Goal: Task Accomplishment & Management: Manage account settings

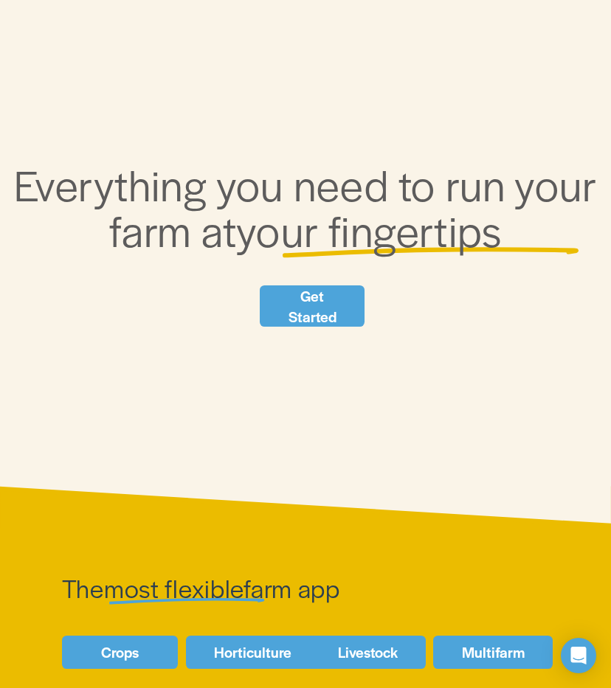
scroll to position [148, 0]
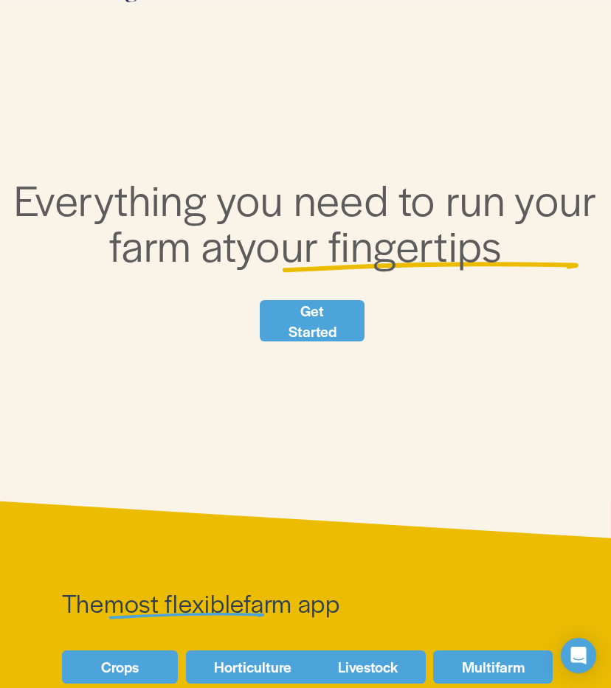
click at [316, 322] on link "Get Started" at bounding box center [312, 320] width 105 height 41
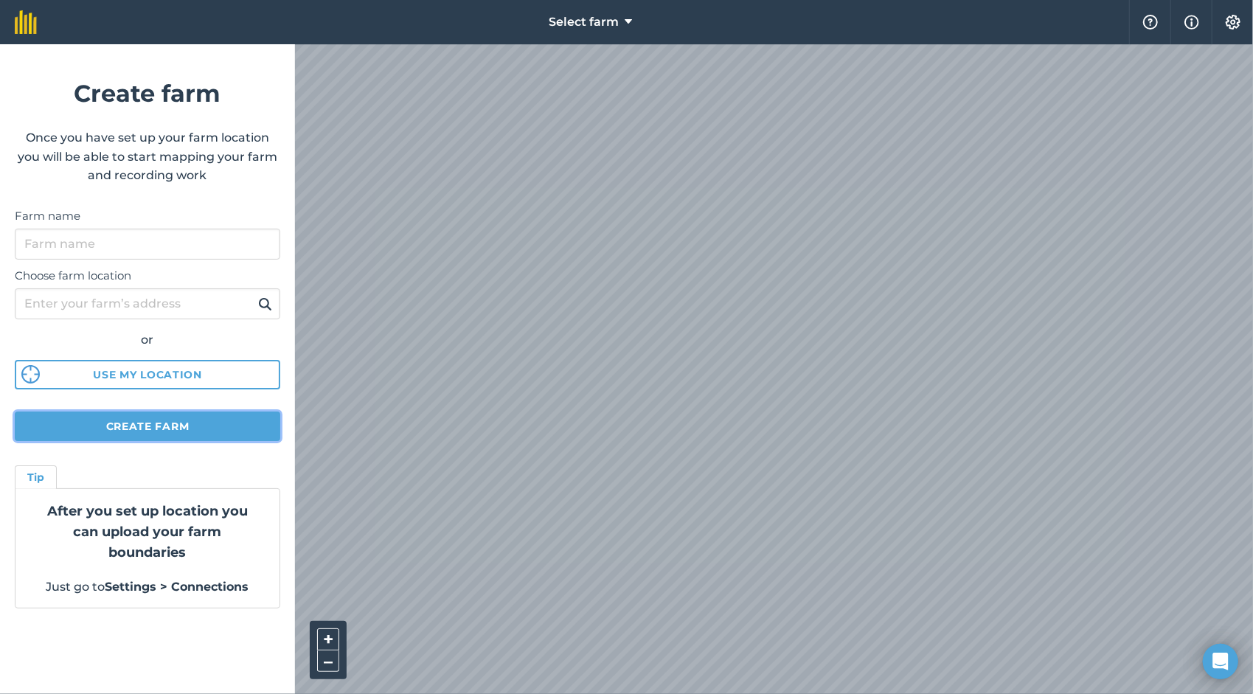
click at [147, 421] on button "Create farm" at bounding box center [148, 427] width 266 height 30
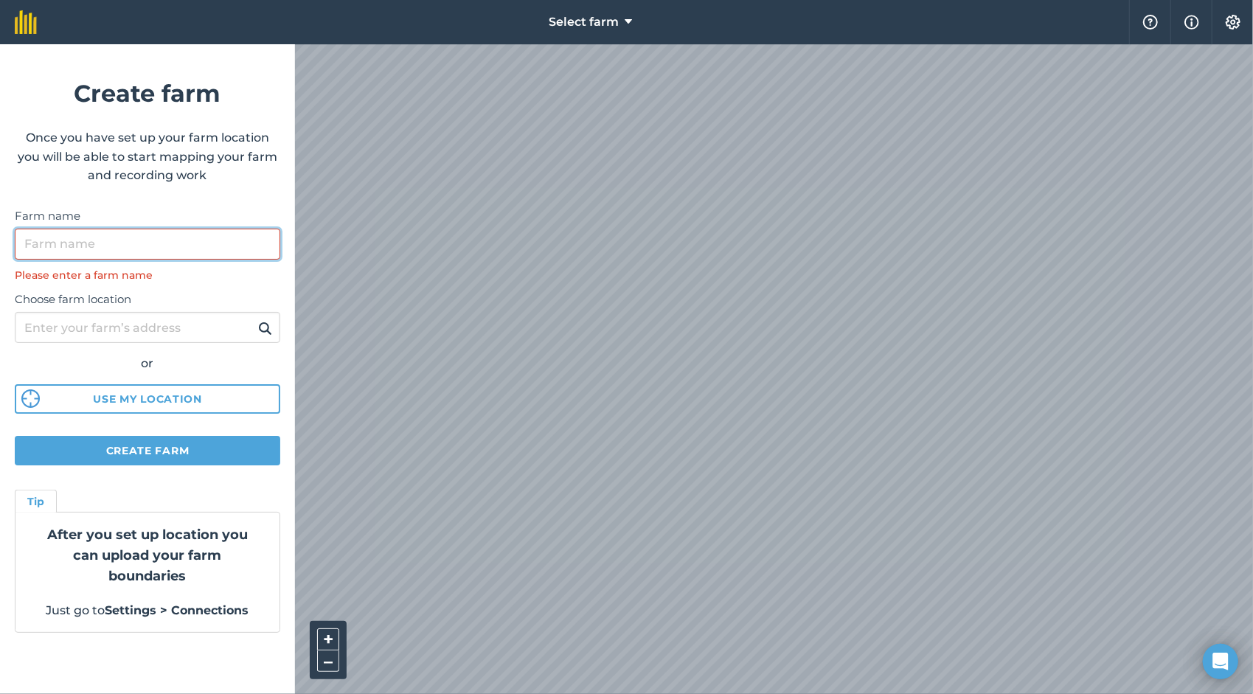
click at [193, 245] on input "Farm name" at bounding box center [148, 244] width 266 height 31
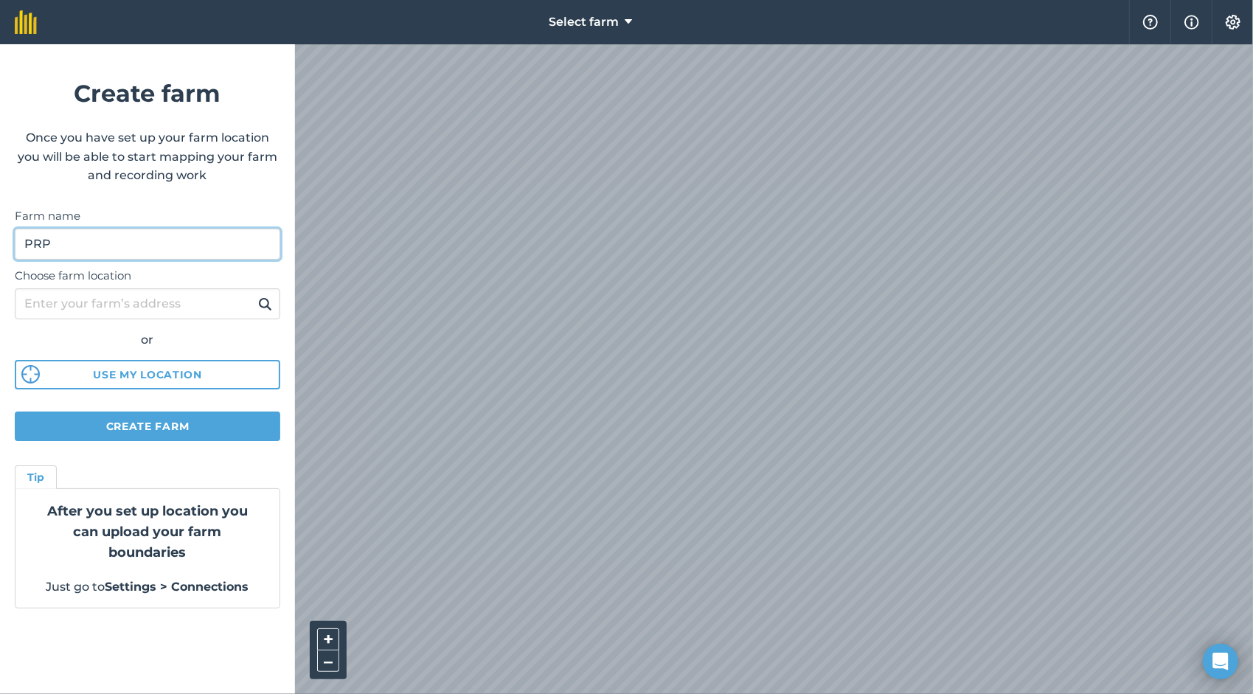
type input "PRP"
click at [186, 315] on input "Choose farm location" at bounding box center [148, 303] width 266 height 31
click at [157, 426] on button "Create farm" at bounding box center [148, 427] width 266 height 30
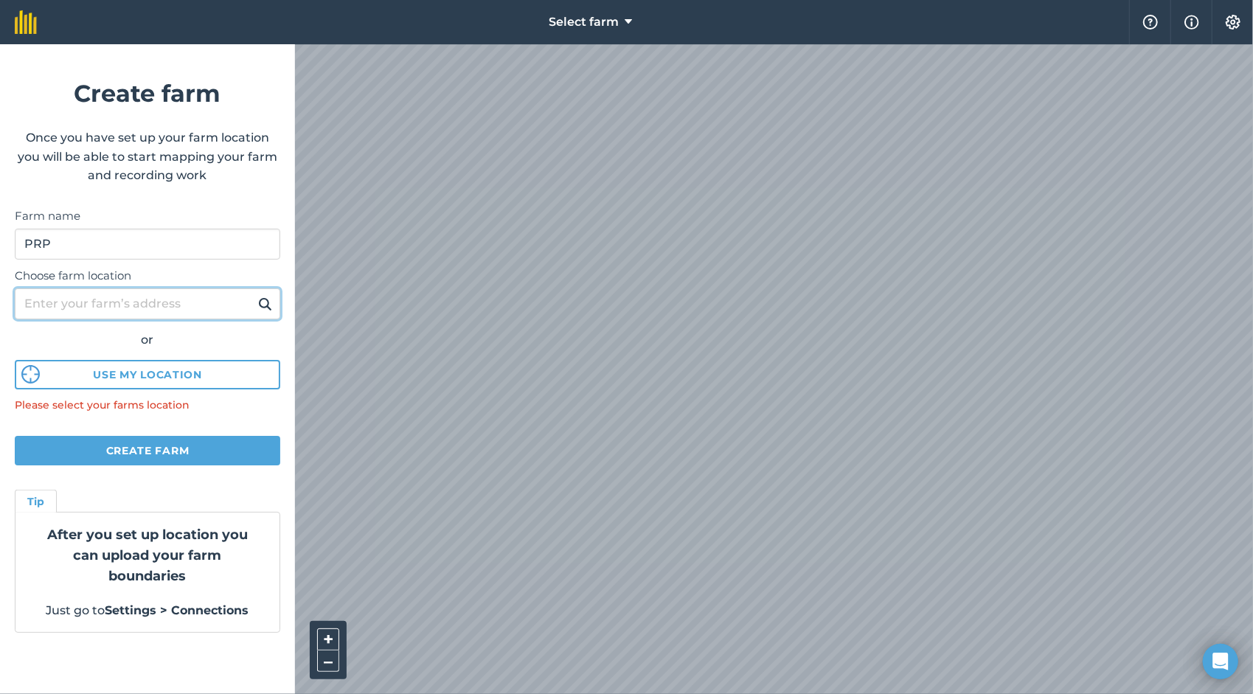
click at [142, 310] on input "Choose farm location" at bounding box center [148, 303] width 266 height 31
click at [263, 307] on img at bounding box center [265, 304] width 14 height 18
click at [151, 305] on input "Choose farm location" at bounding box center [148, 303] width 266 height 31
type input "Putra Rajawali Plantation"
click at [621, 27] on img at bounding box center [1234, 22] width 18 height 15
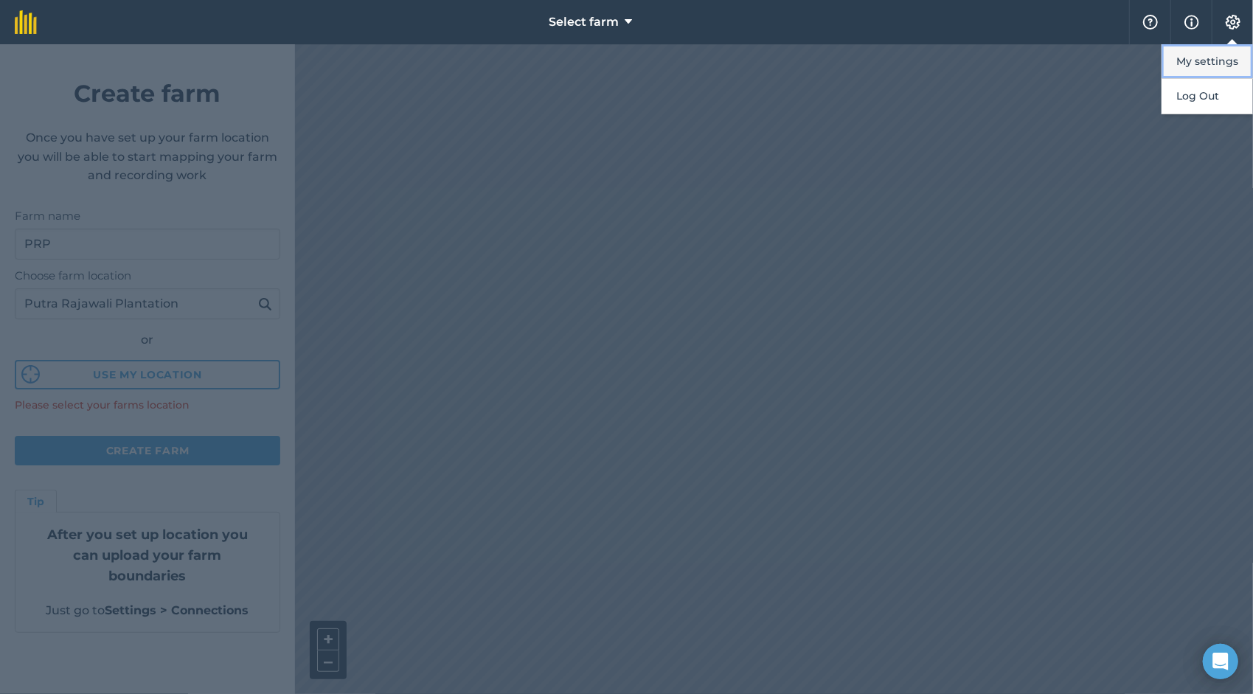
click at [621, 66] on button "My settings" at bounding box center [1207, 61] width 91 height 35
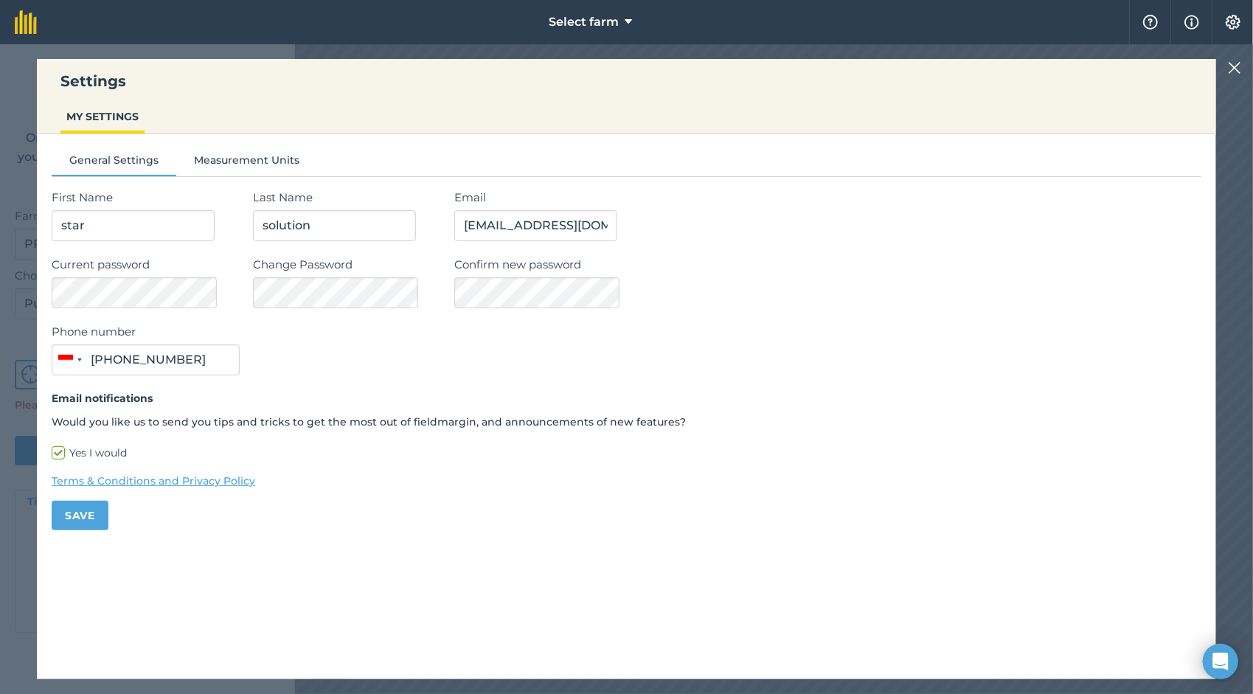
type input "0813-7101-1870"
click at [246, 161] on button "Measurement Units" at bounding box center [246, 163] width 141 height 22
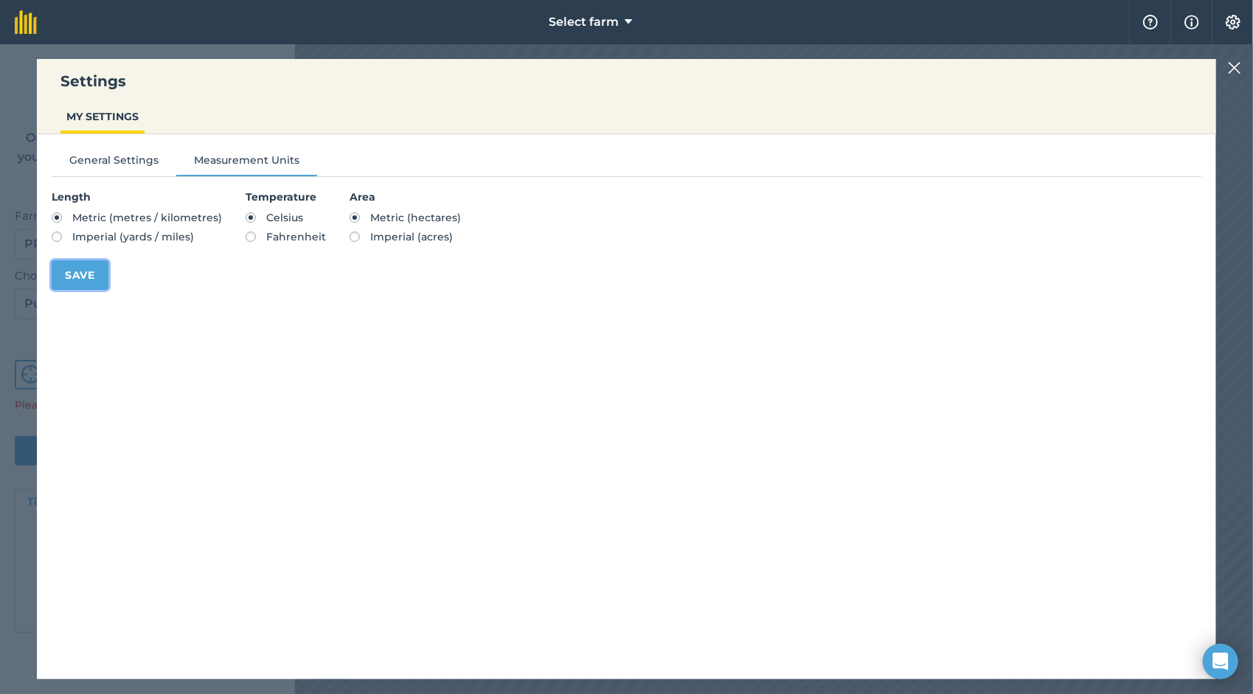
click at [85, 268] on button "Save" at bounding box center [80, 275] width 57 height 30
click at [621, 70] on div "Settings MY SETTINGS" at bounding box center [627, 96] width 1180 height 75
click at [139, 160] on button "General Settings" at bounding box center [114, 163] width 125 height 22
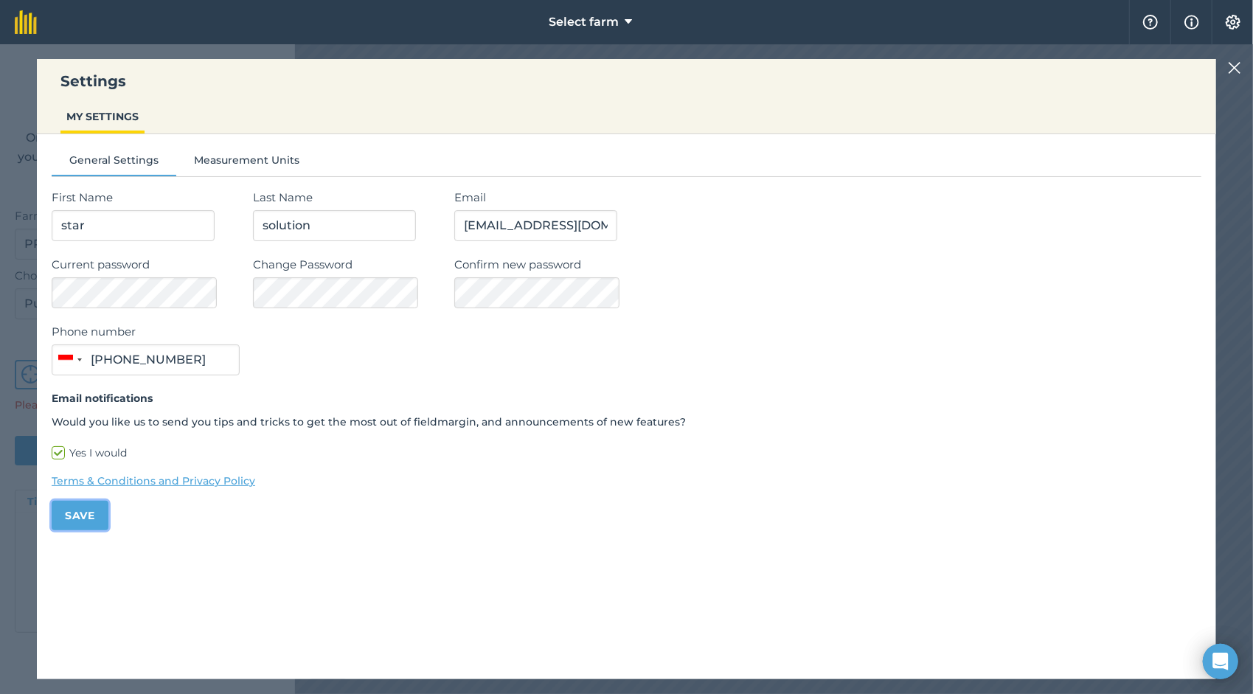
click at [92, 508] on button "Save" at bounding box center [80, 516] width 57 height 30
click at [621, 66] on img at bounding box center [1234, 68] width 13 height 18
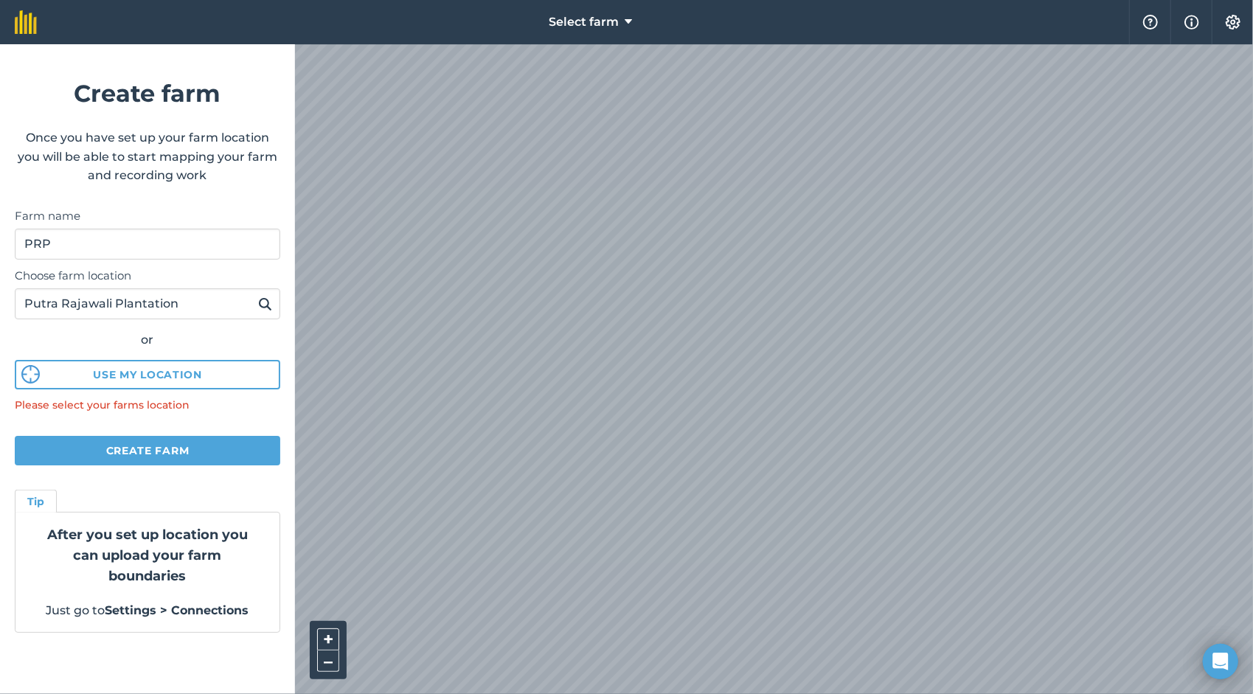
click at [269, 302] on img at bounding box center [265, 304] width 14 height 18
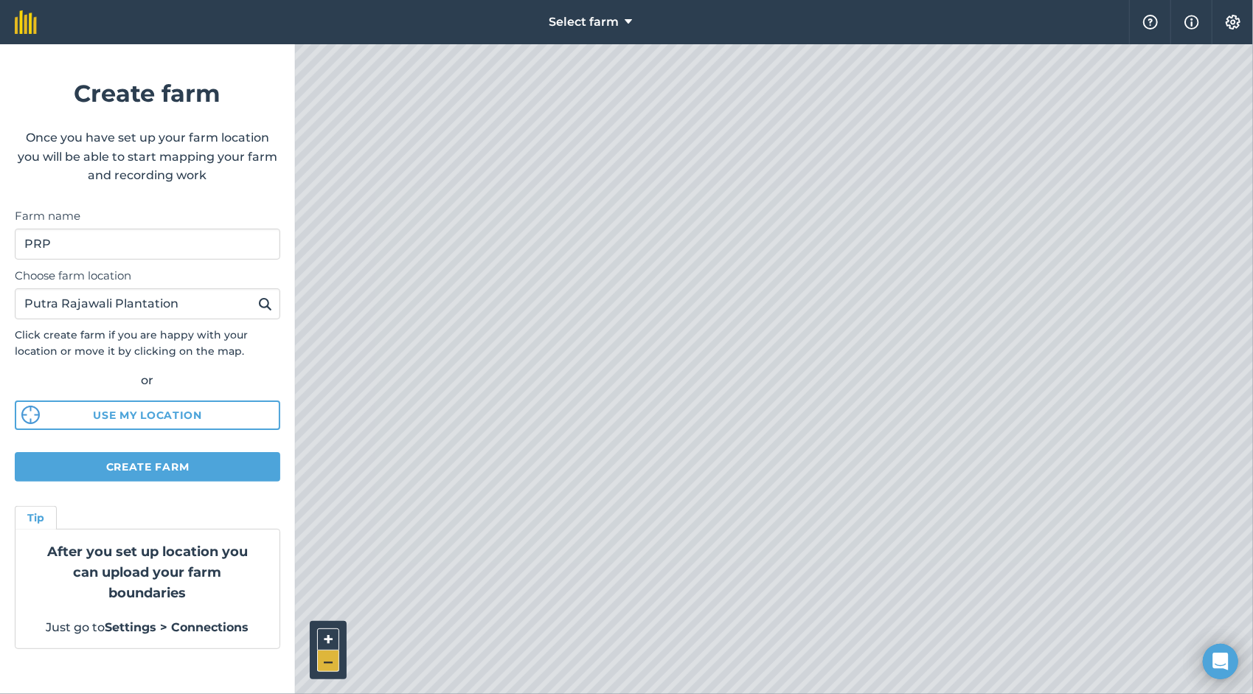
click at [332, 666] on button "–" at bounding box center [328, 661] width 22 height 21
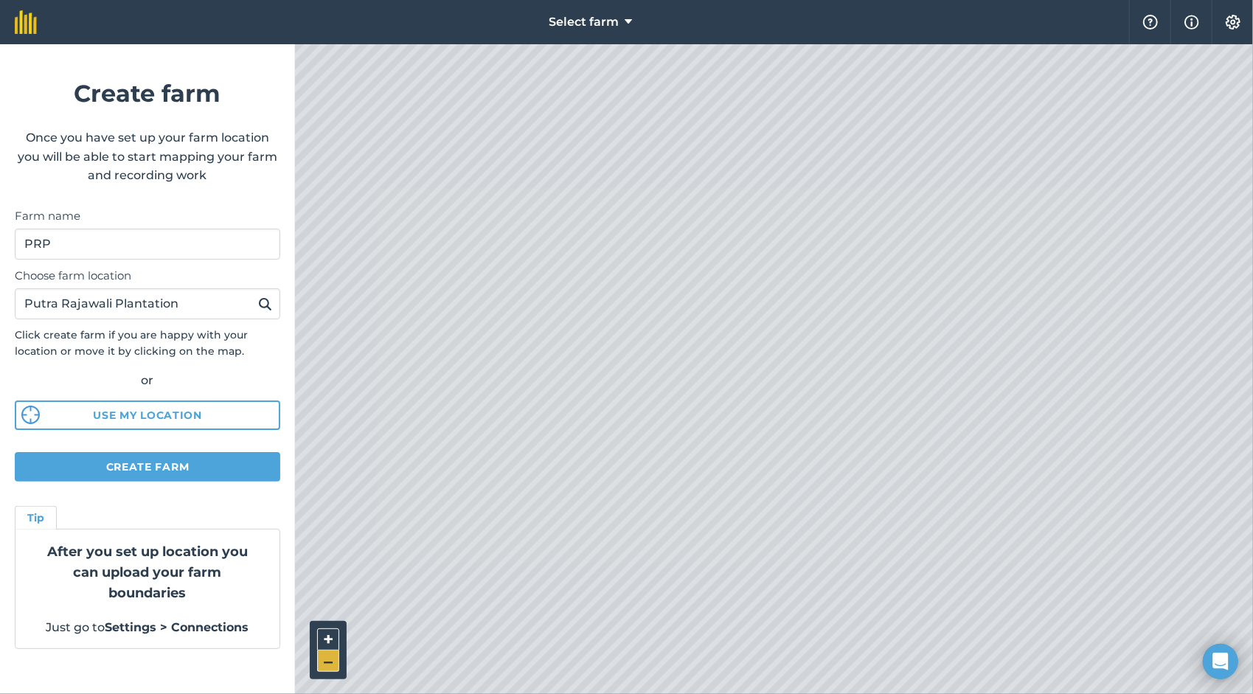
click at [331, 665] on button "–" at bounding box center [328, 661] width 22 height 21
click at [324, 638] on button "+" at bounding box center [328, 640] width 22 height 22
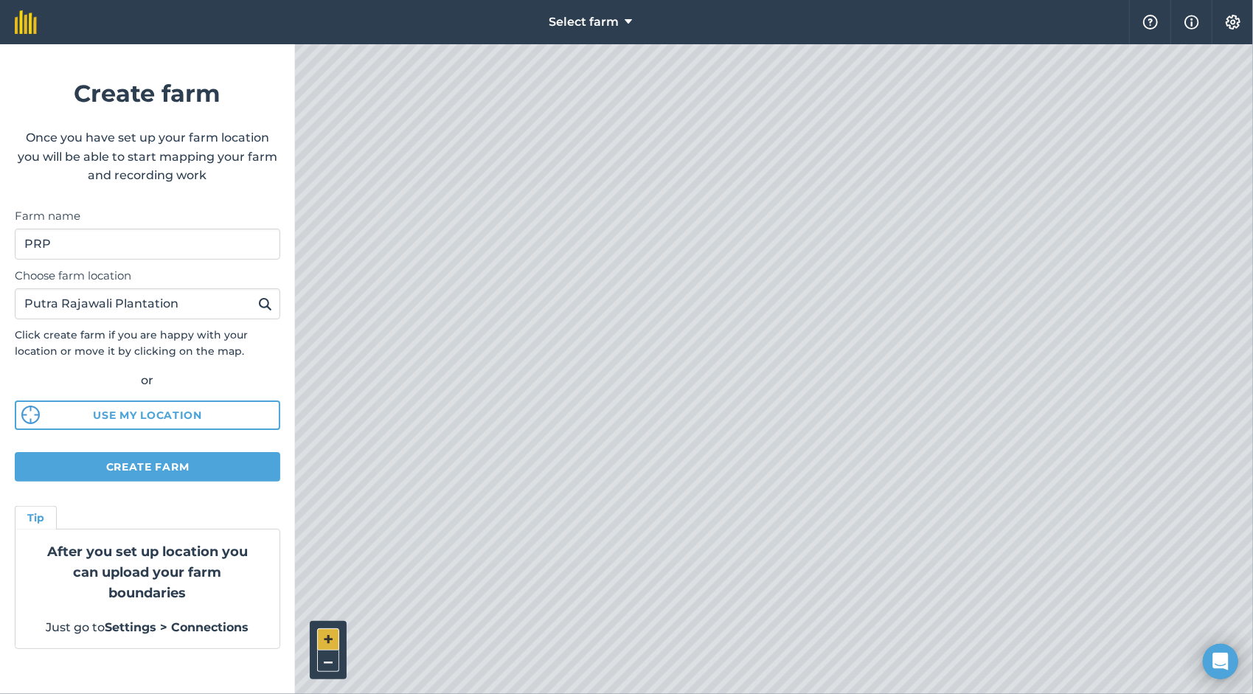
click at [323, 637] on button "+" at bounding box center [328, 640] width 22 height 22
click at [136, 468] on button "Create farm" at bounding box center [148, 467] width 266 height 30
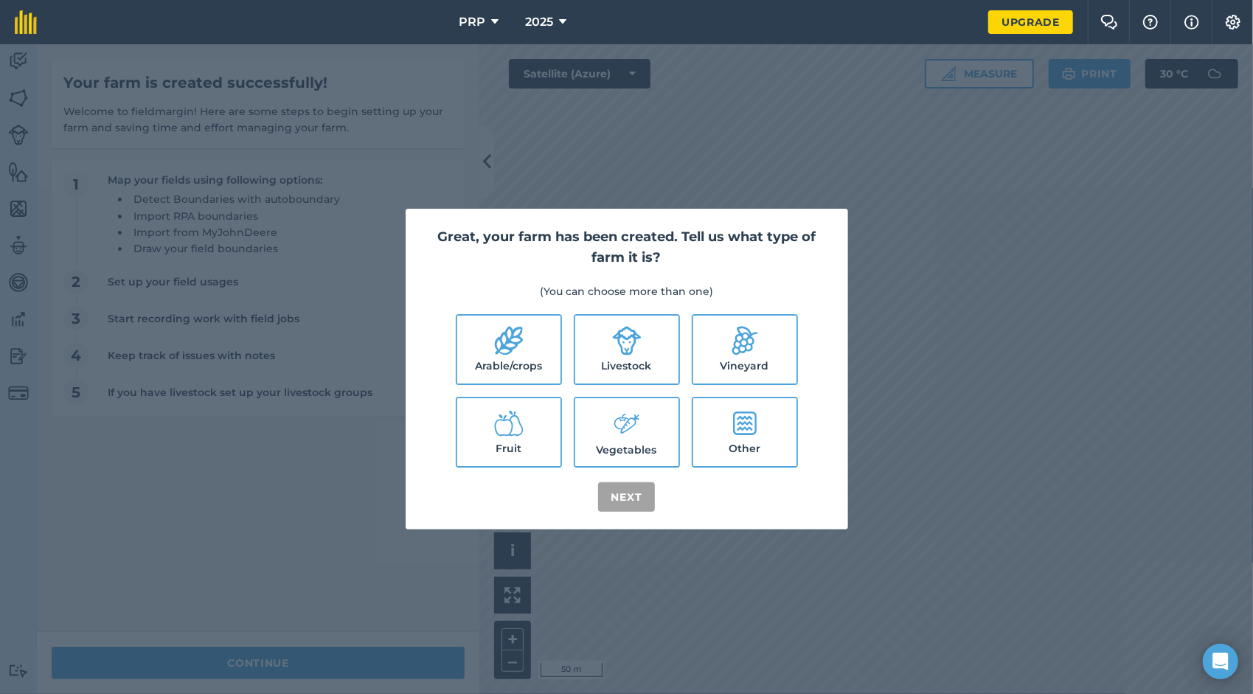
click at [621, 446] on label "Other" at bounding box center [744, 432] width 103 height 68
checkbox input "true"
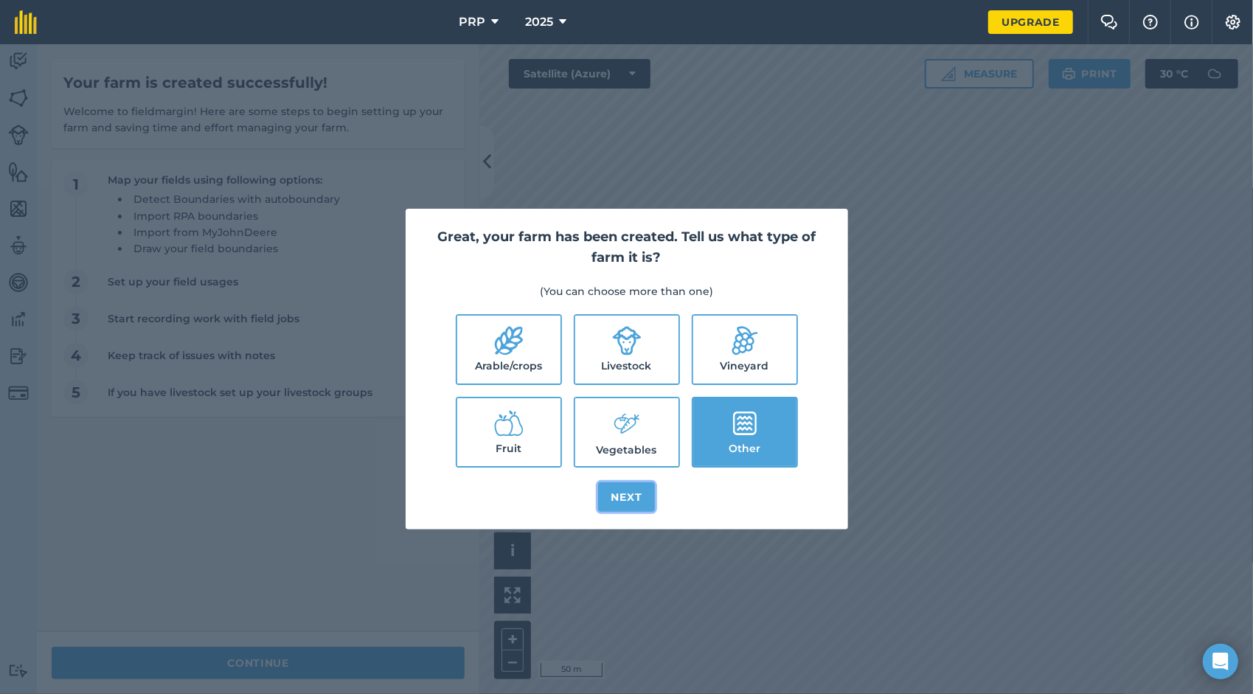
click at [621, 502] on button "Next" at bounding box center [627, 497] width 58 height 30
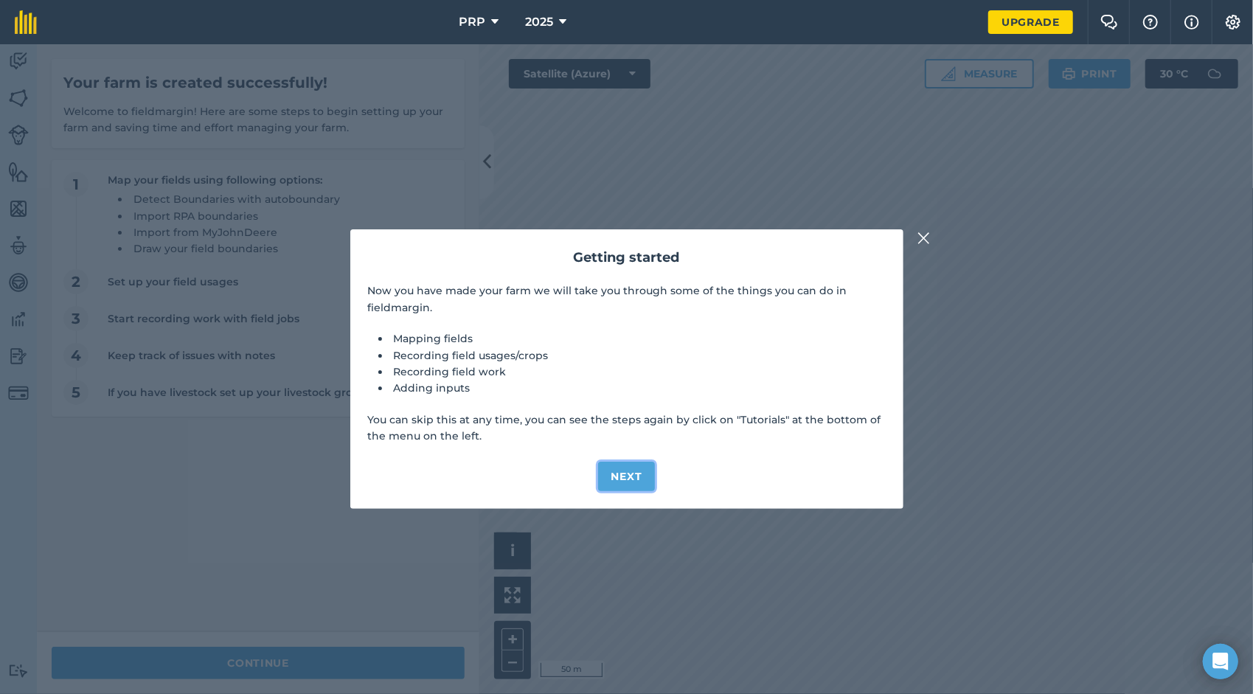
click at [621, 481] on button "Next" at bounding box center [627, 477] width 58 height 30
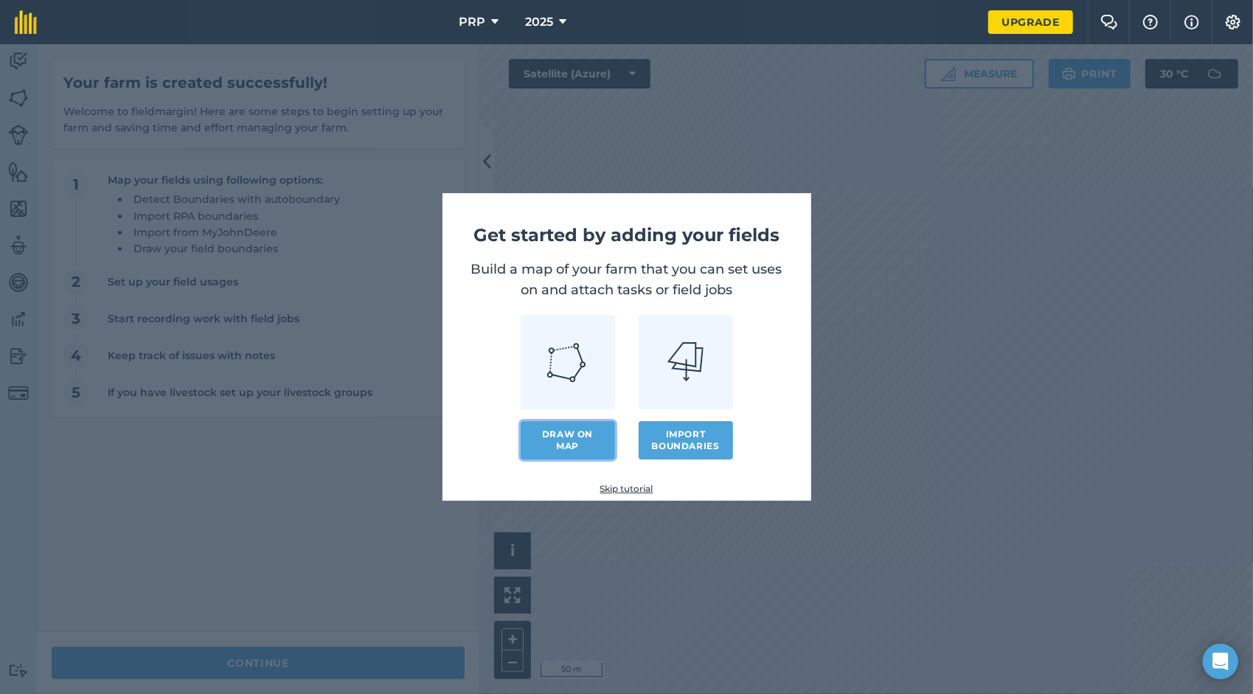
click at [570, 445] on link "Draw on map" at bounding box center [568, 440] width 94 height 38
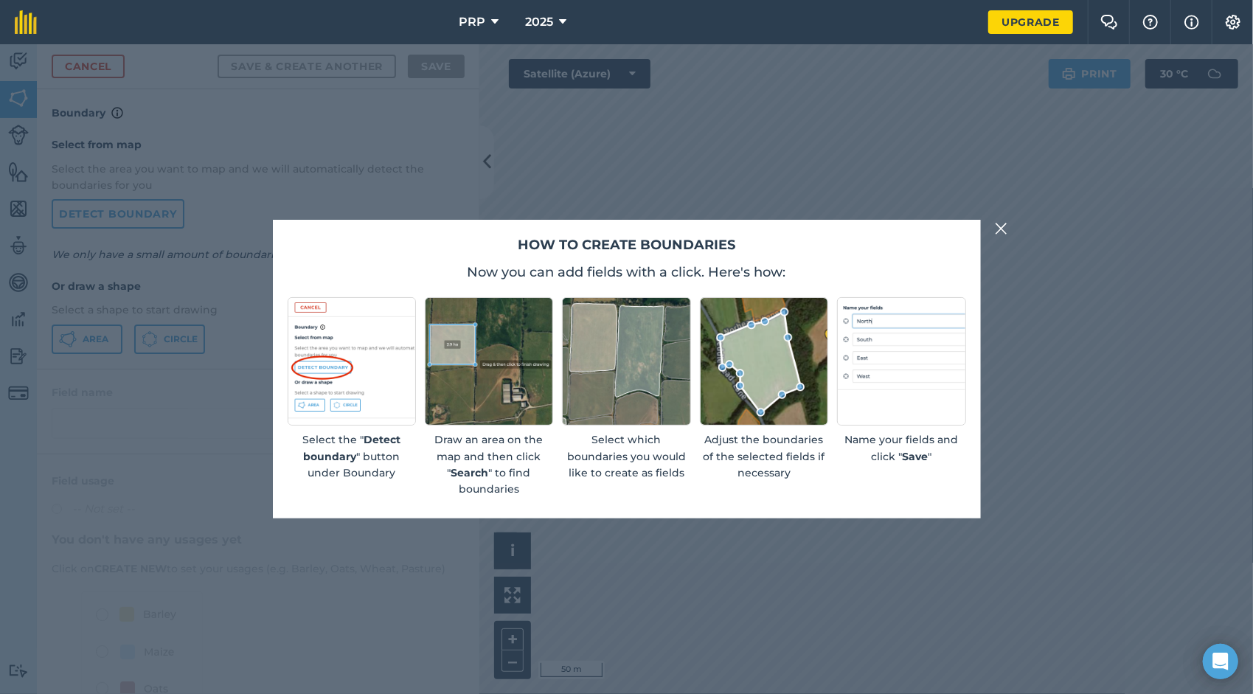
click at [621, 227] on img at bounding box center [1001, 229] width 13 height 18
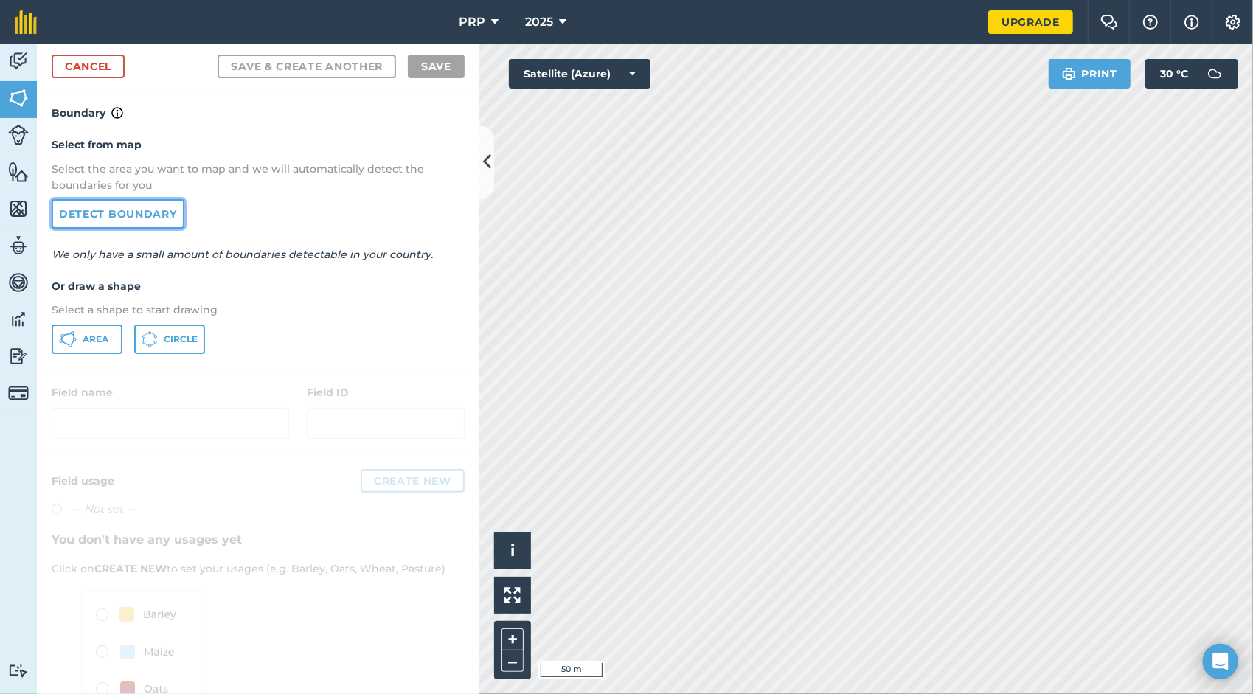
click at [103, 212] on link "Detect boundary" at bounding box center [118, 214] width 133 height 30
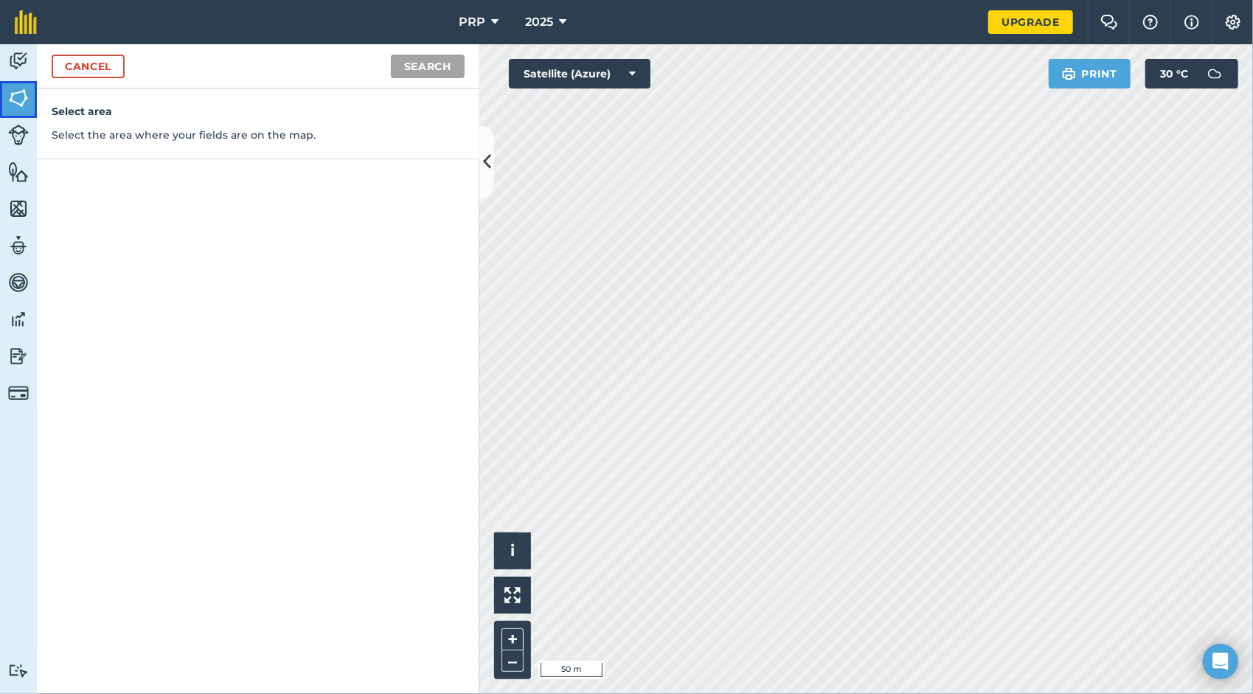
click at [15, 96] on img at bounding box center [18, 98] width 21 height 22
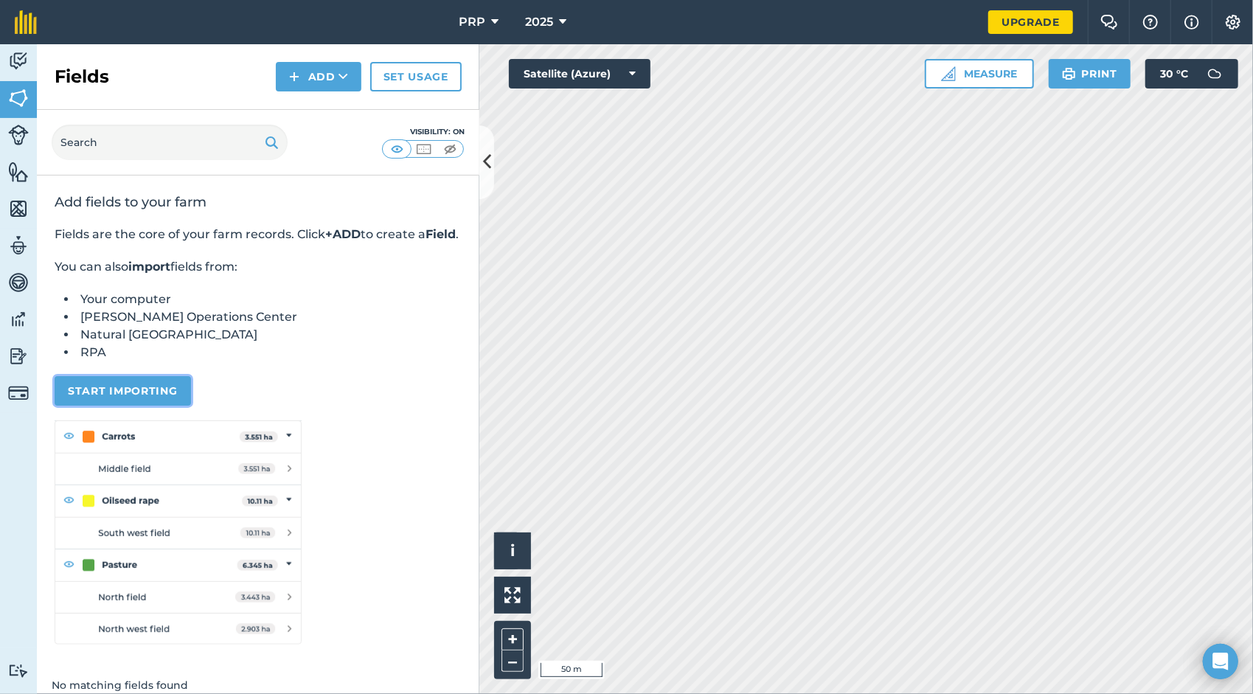
click at [134, 406] on button "Start importing" at bounding box center [123, 391] width 136 height 30
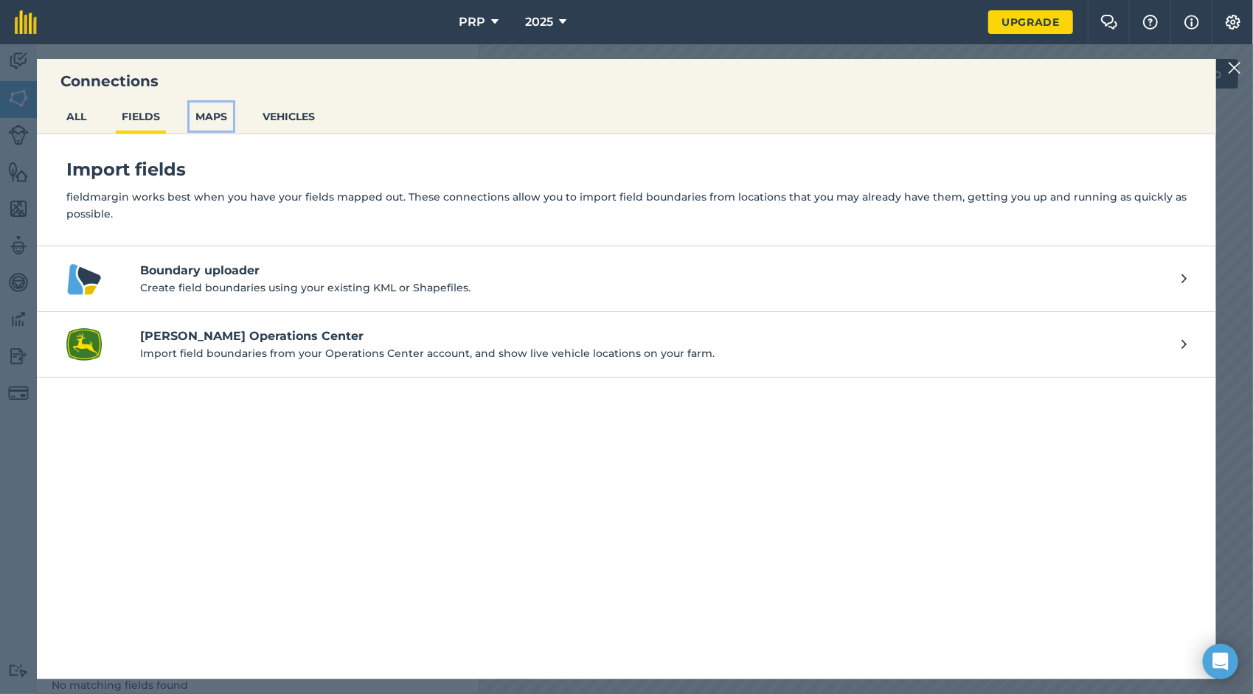
click at [214, 115] on button "MAPS" at bounding box center [212, 117] width 44 height 28
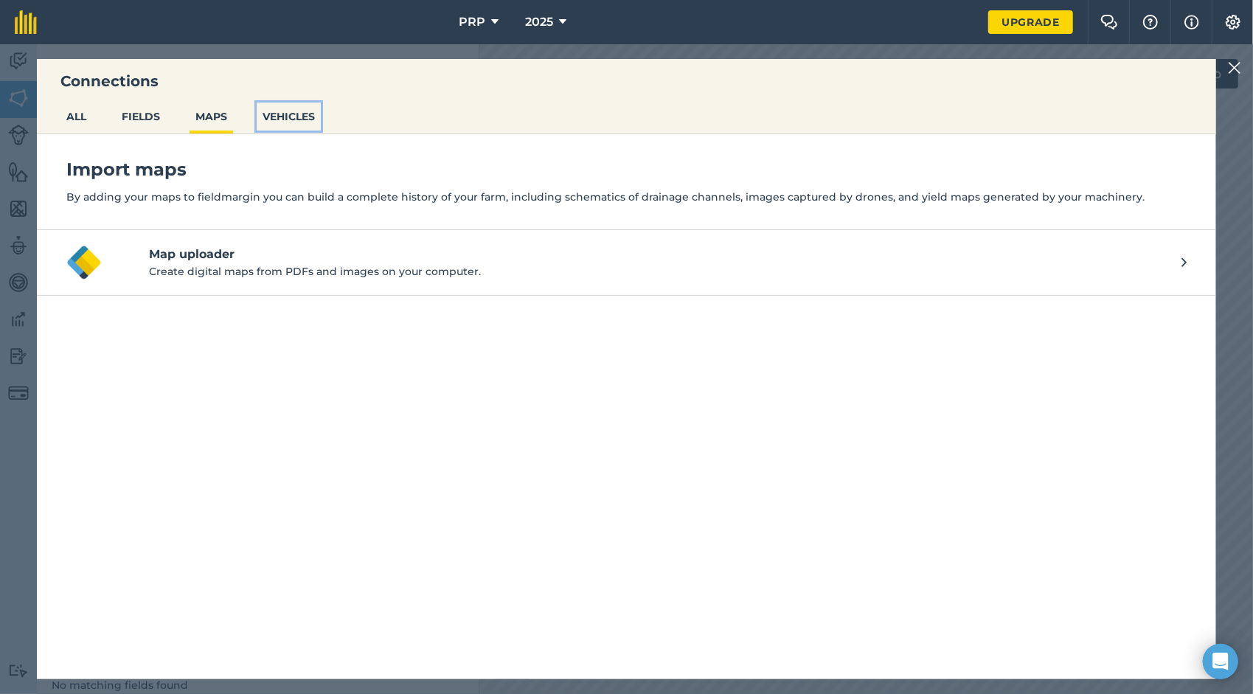
click at [285, 118] on button "VEHICLES" at bounding box center [289, 117] width 64 height 28
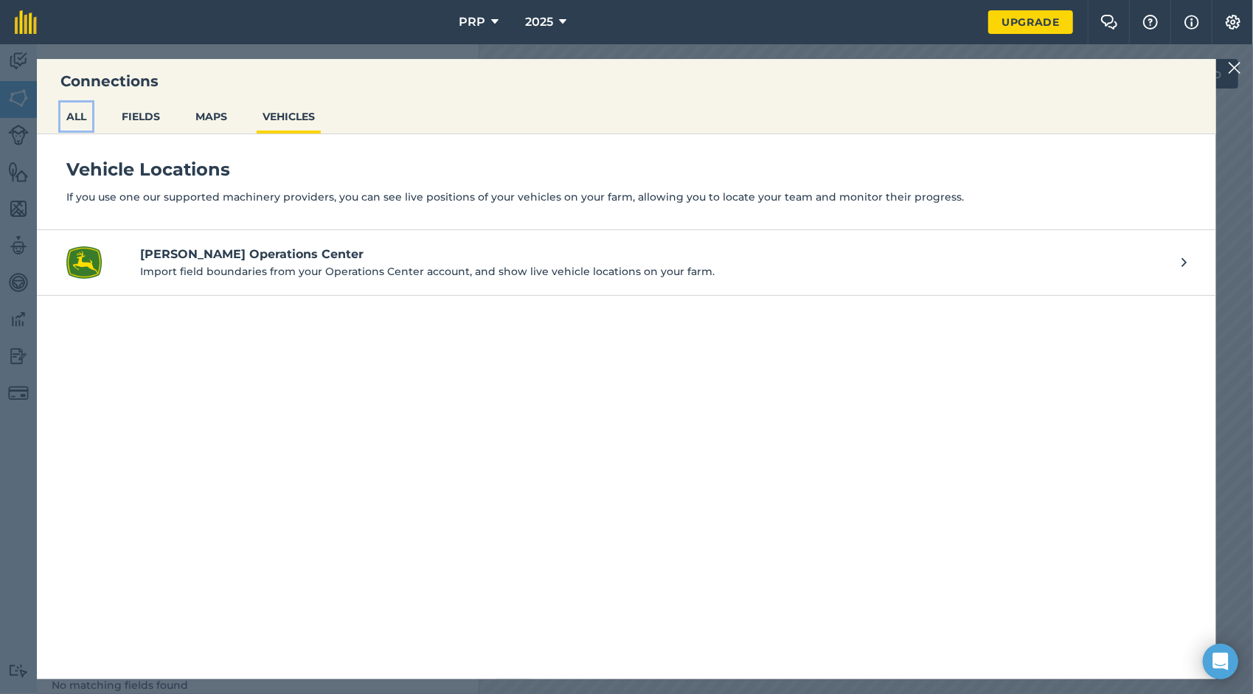
click at [80, 117] on button "ALL" at bounding box center [76, 117] width 32 height 28
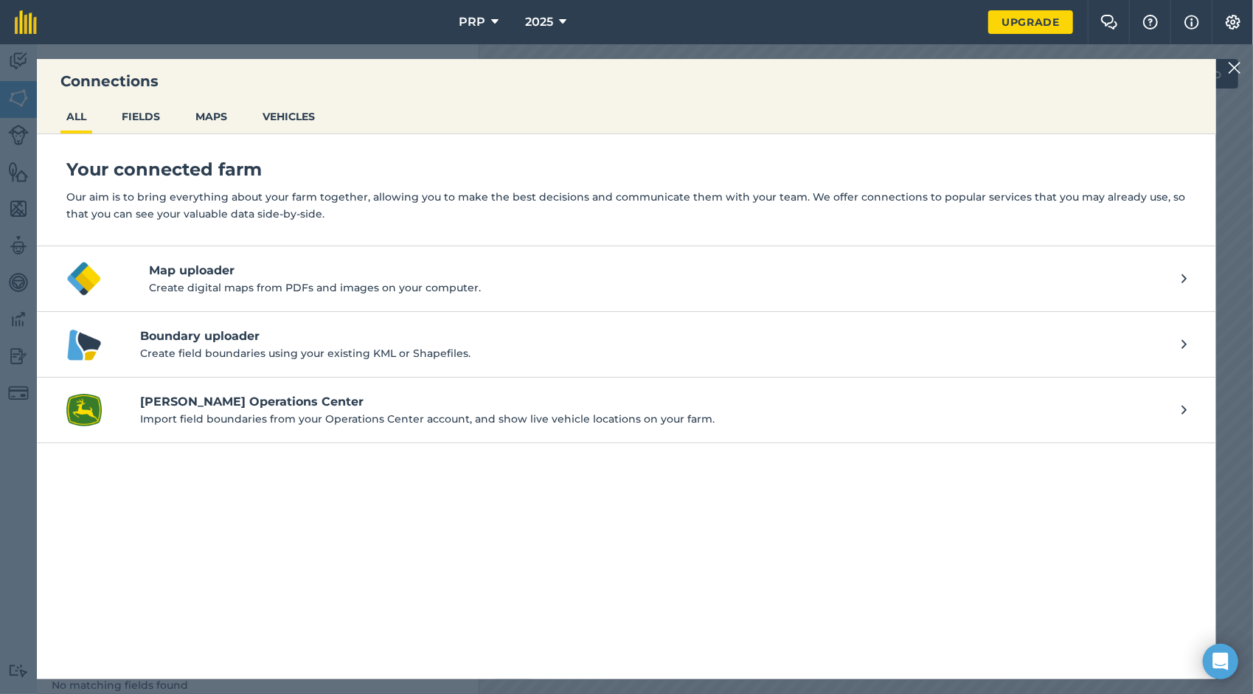
click at [621, 65] on img at bounding box center [1234, 68] width 13 height 18
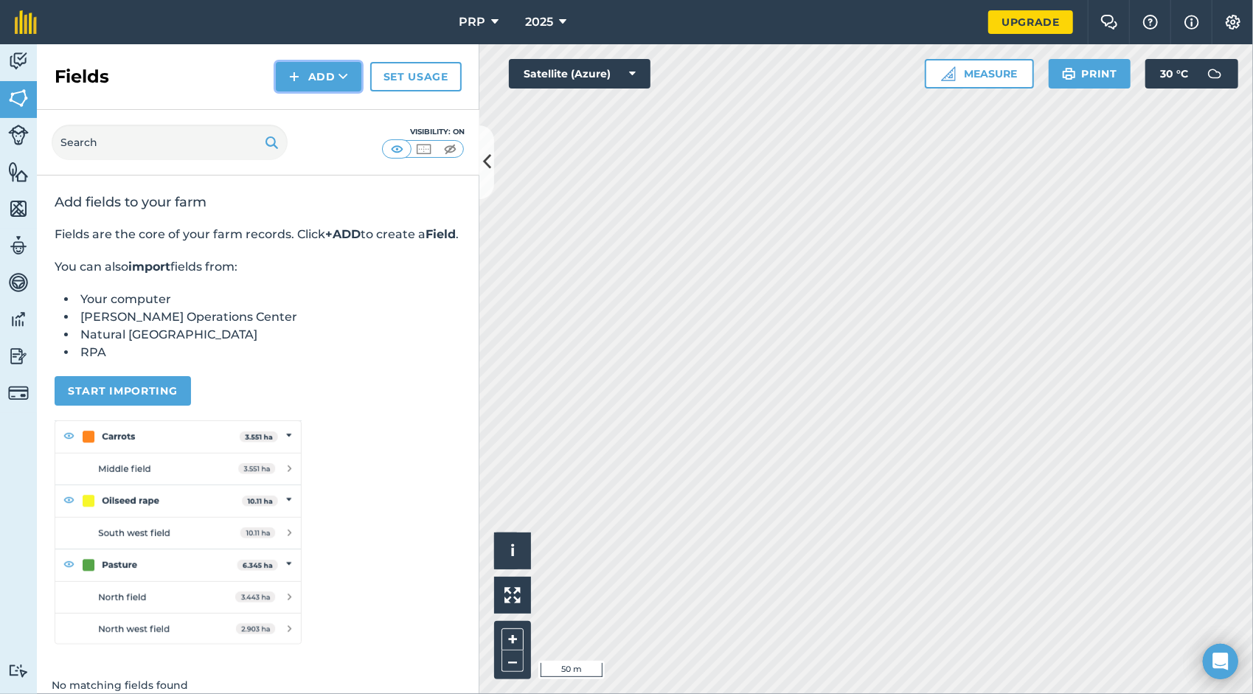
click at [320, 82] on button "Add" at bounding box center [319, 77] width 86 height 30
click at [320, 112] on link "Draw" at bounding box center [318, 110] width 81 height 32
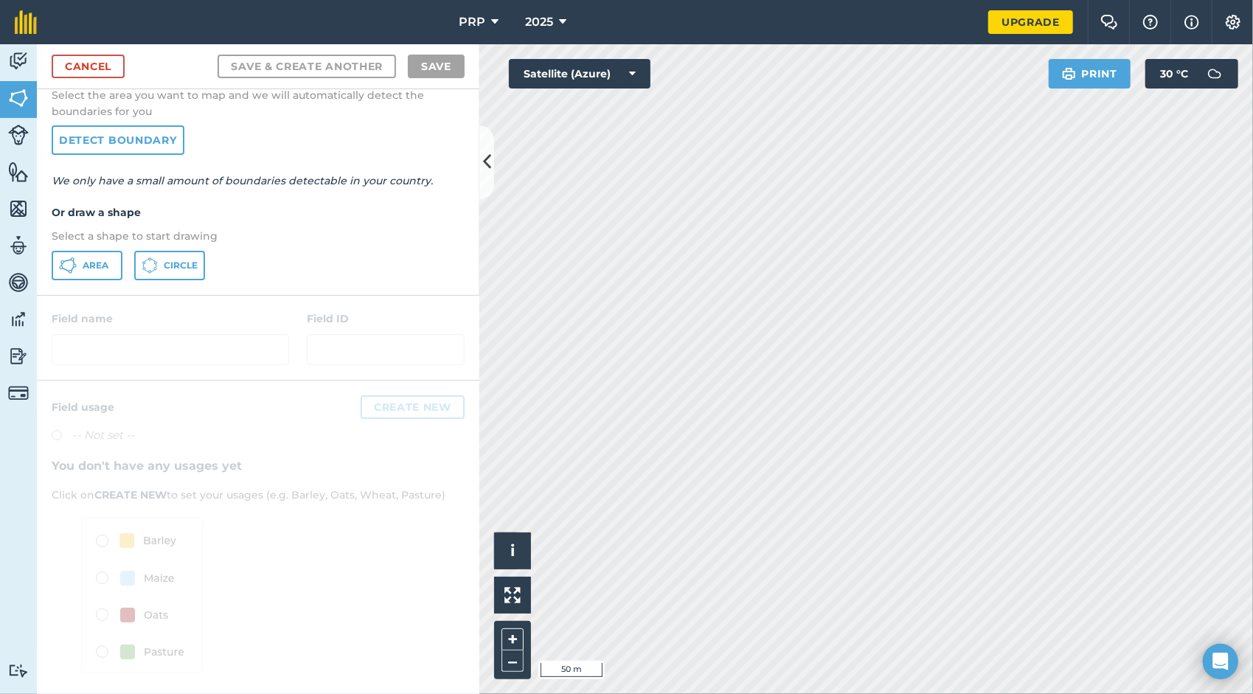
scroll to position [78, 0]
click at [105, 255] on span "Area" at bounding box center [96, 261] width 26 height 12
click at [179, 265] on span "Circle" at bounding box center [181, 261] width 34 height 12
click at [97, 257] on span "Area" at bounding box center [96, 261] width 26 height 12
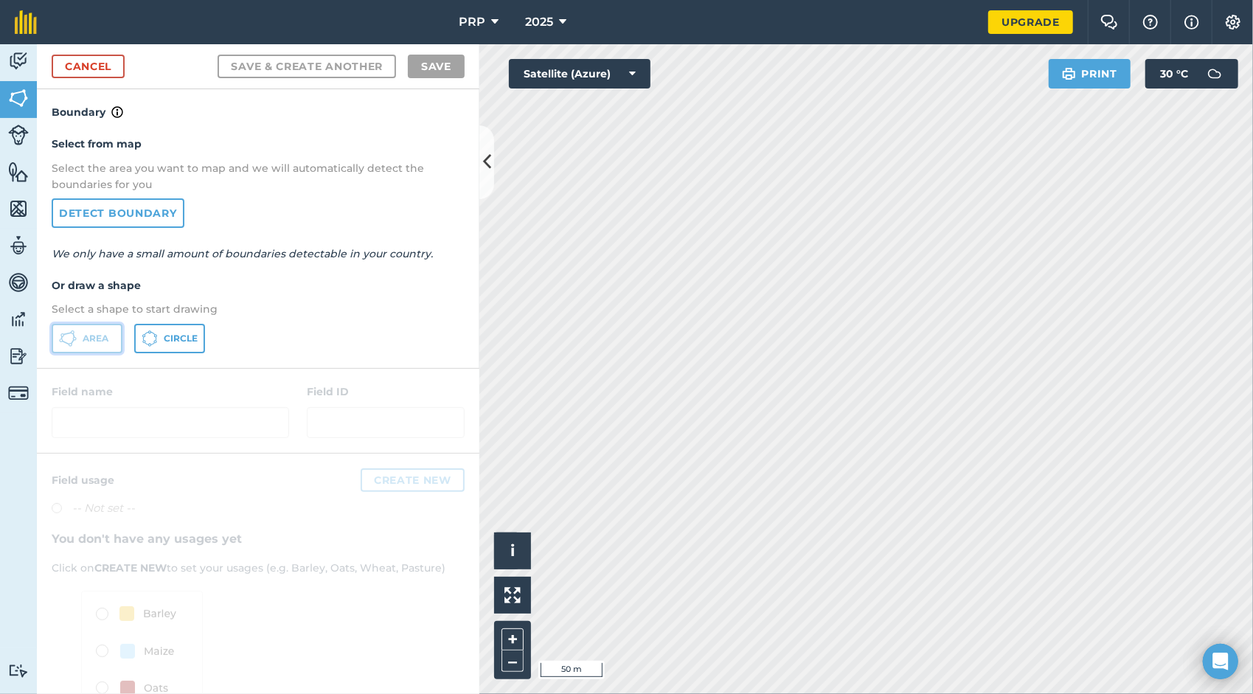
scroll to position [0, 0]
click at [125, 215] on link "Detect boundary" at bounding box center [118, 214] width 133 height 30
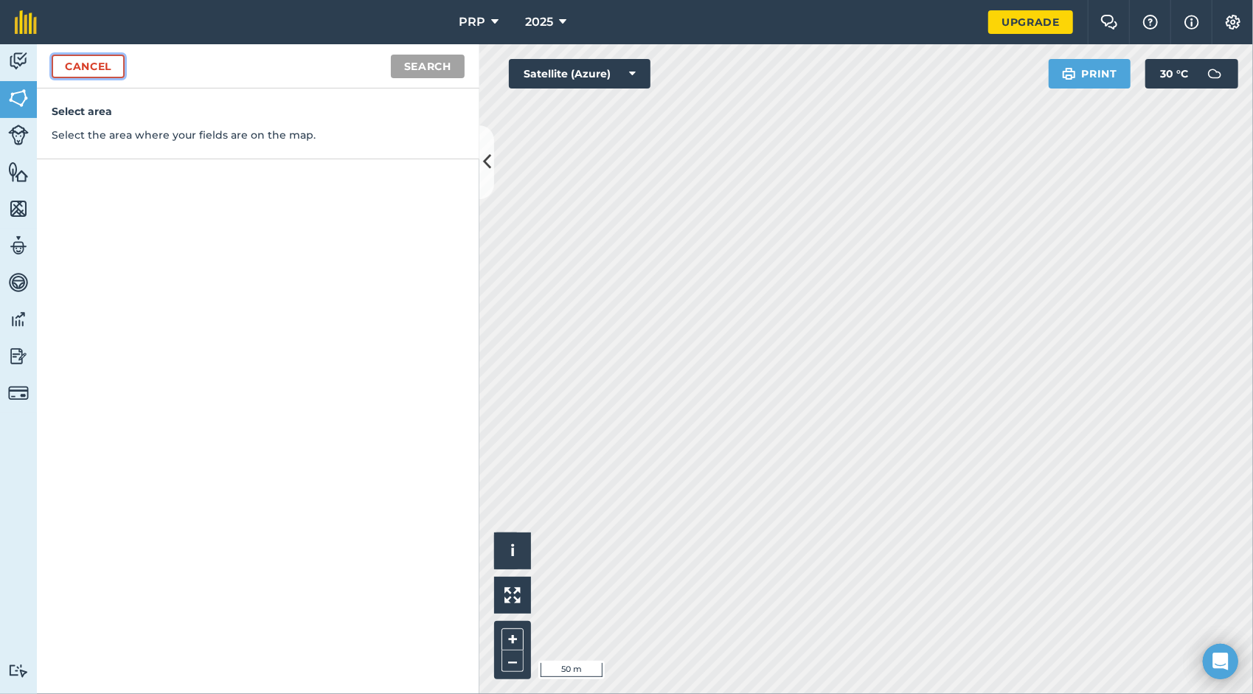
click at [68, 66] on link "Cancel" at bounding box center [88, 67] width 73 height 24
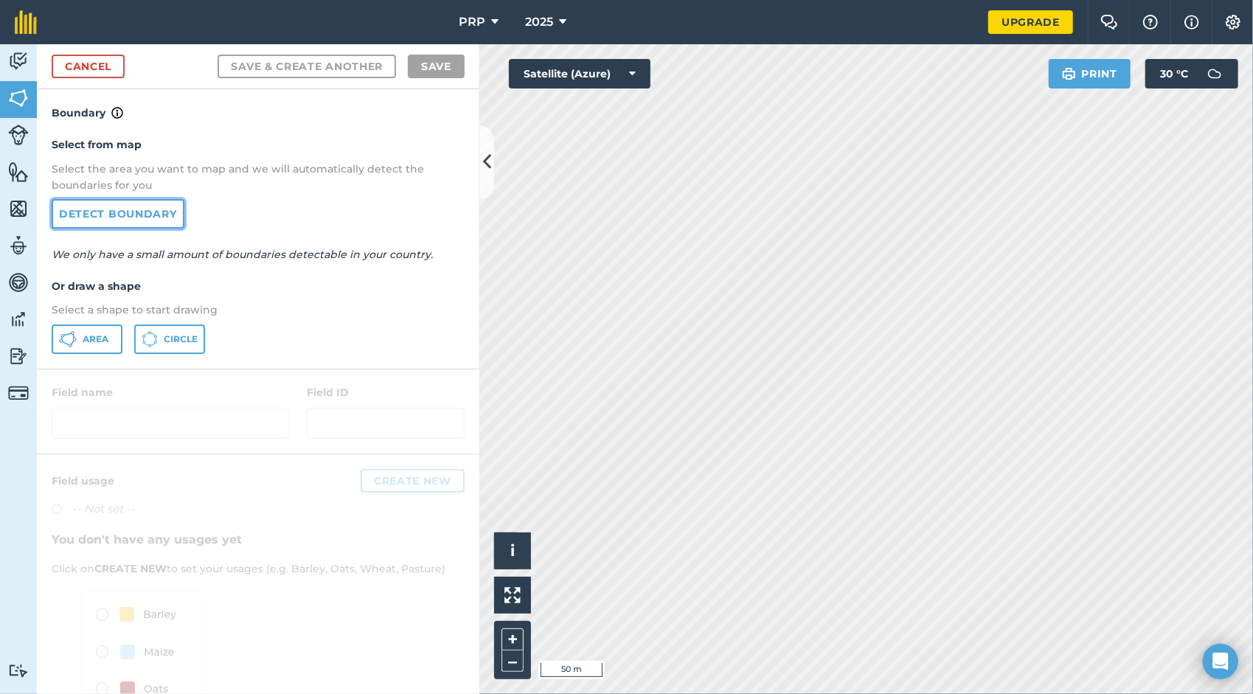
click at [141, 212] on link "Detect boundary" at bounding box center [118, 214] width 133 height 30
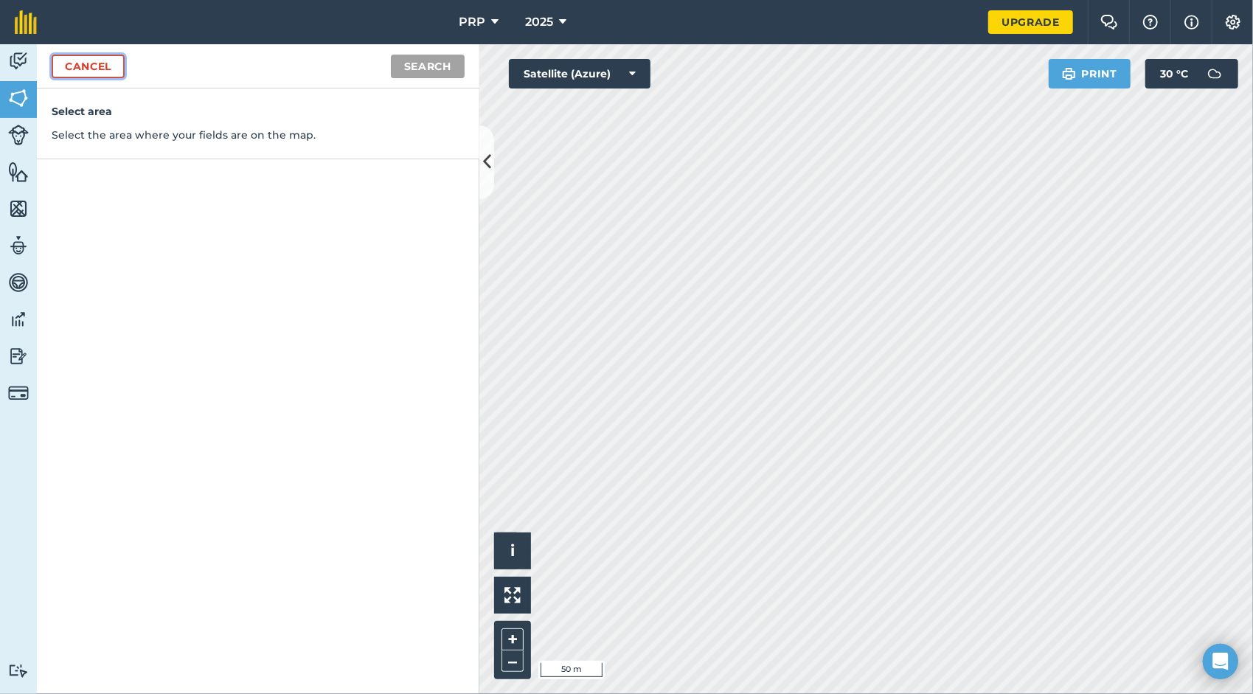
click at [83, 65] on link "Cancel" at bounding box center [88, 67] width 73 height 24
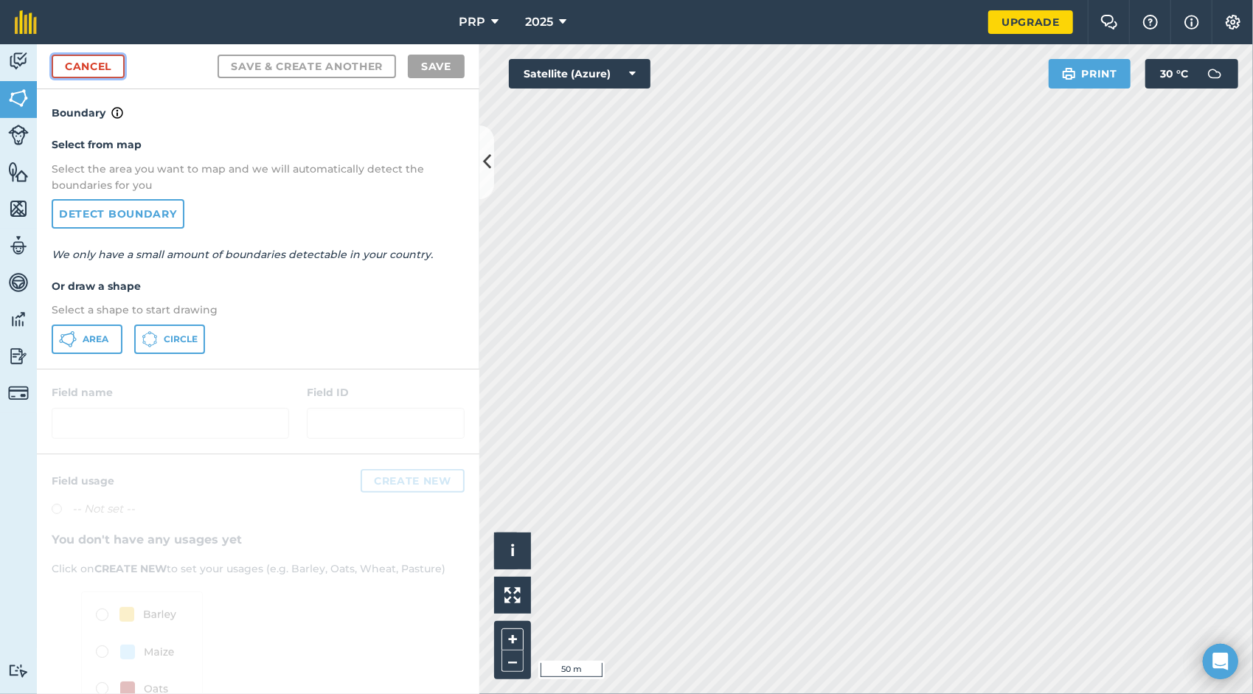
click at [90, 60] on link "Cancel" at bounding box center [88, 67] width 73 height 24
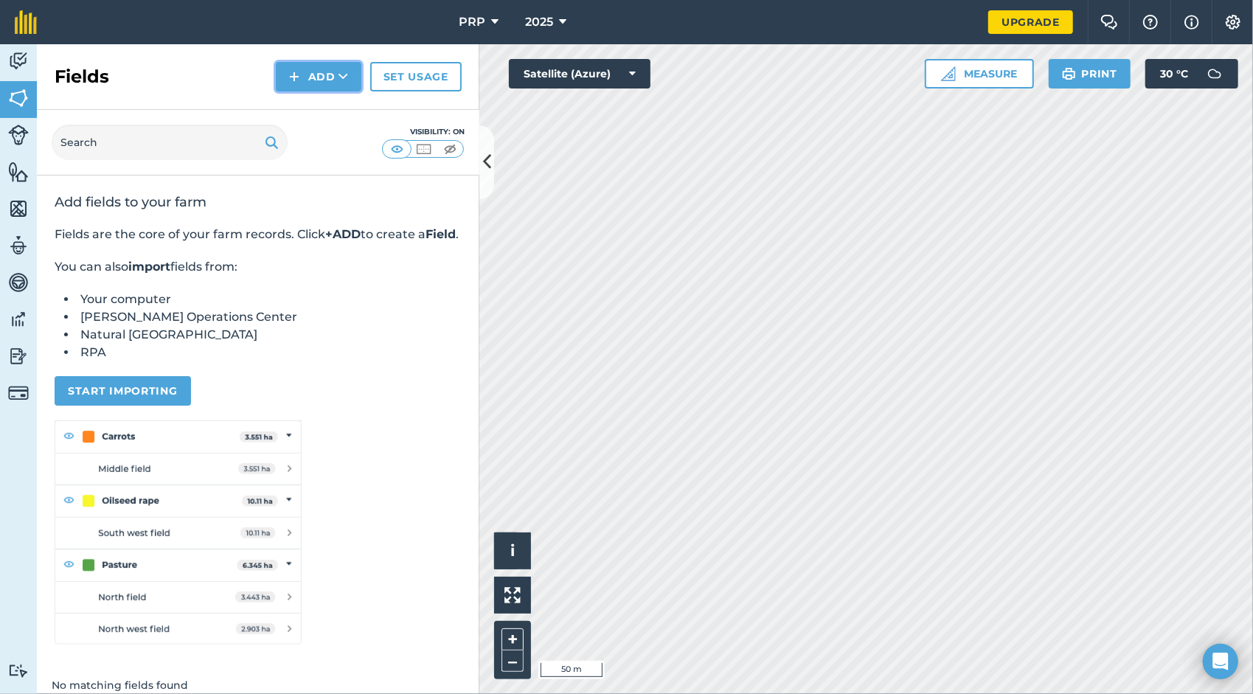
click at [335, 76] on button "Add" at bounding box center [319, 77] width 86 height 30
click at [327, 143] on link "Import" at bounding box center [318, 143] width 81 height 32
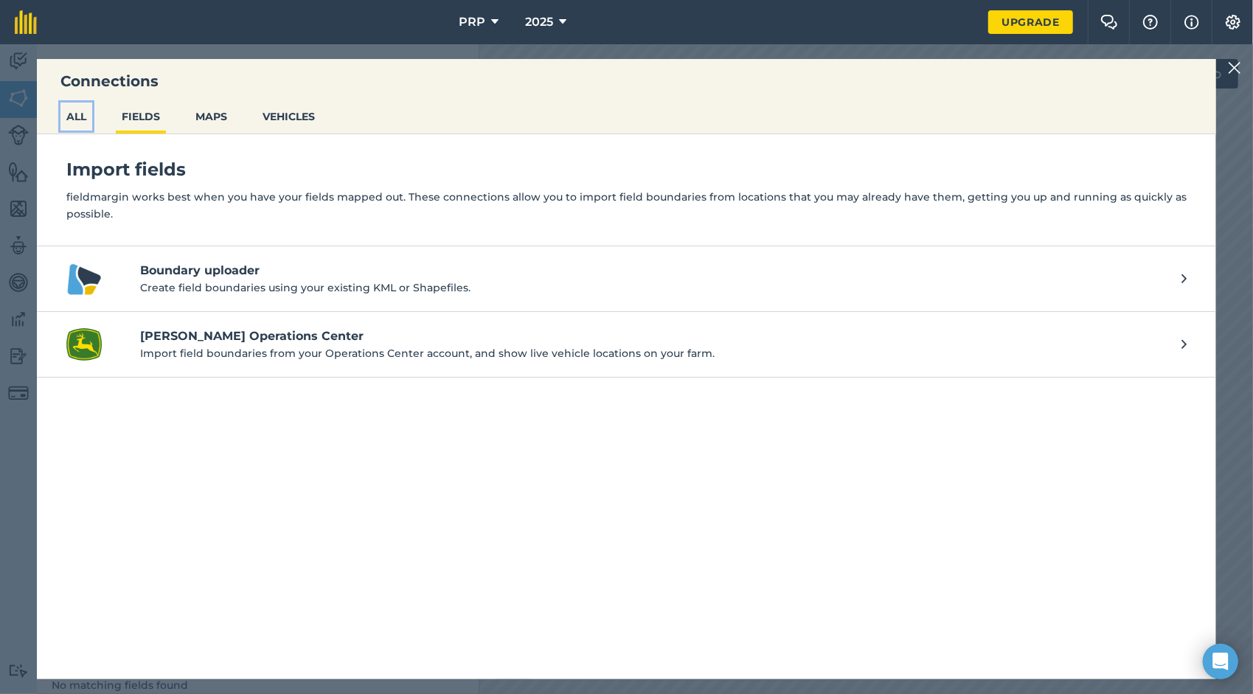
click at [82, 120] on button "ALL" at bounding box center [76, 117] width 32 height 28
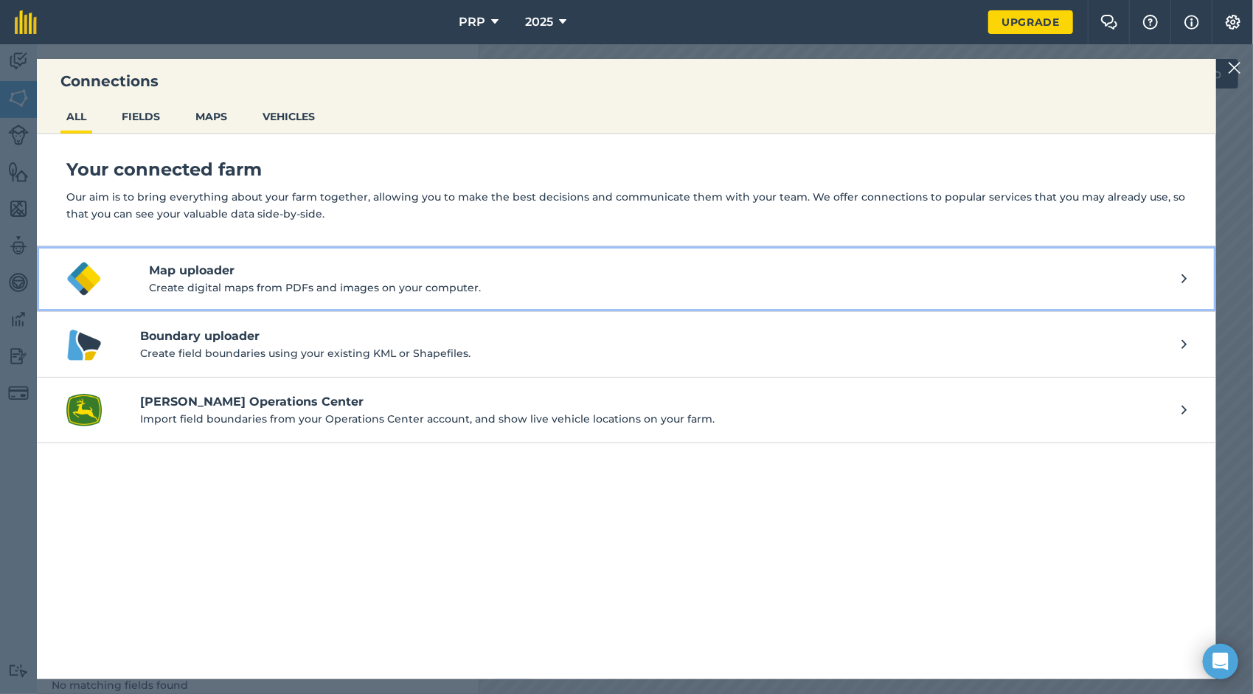
click at [201, 271] on h4 "Map uploader" at bounding box center [665, 271] width 1033 height 18
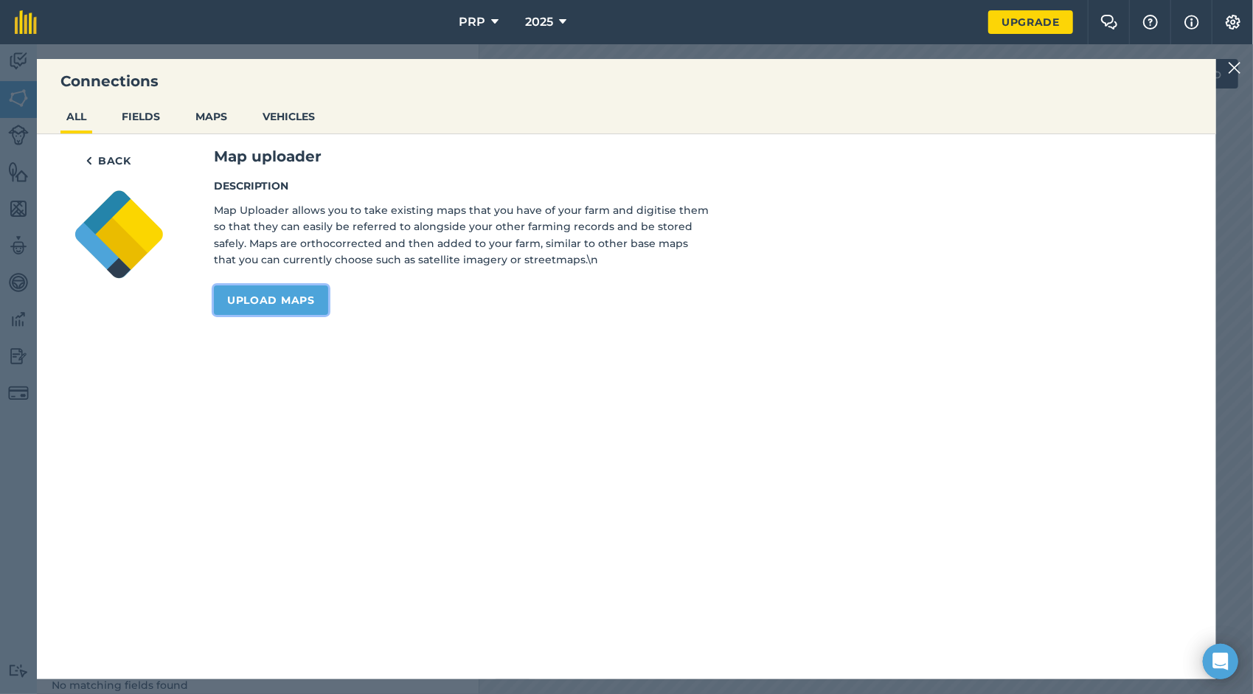
click at [246, 294] on link "Upload maps" at bounding box center [271, 301] width 114 height 30
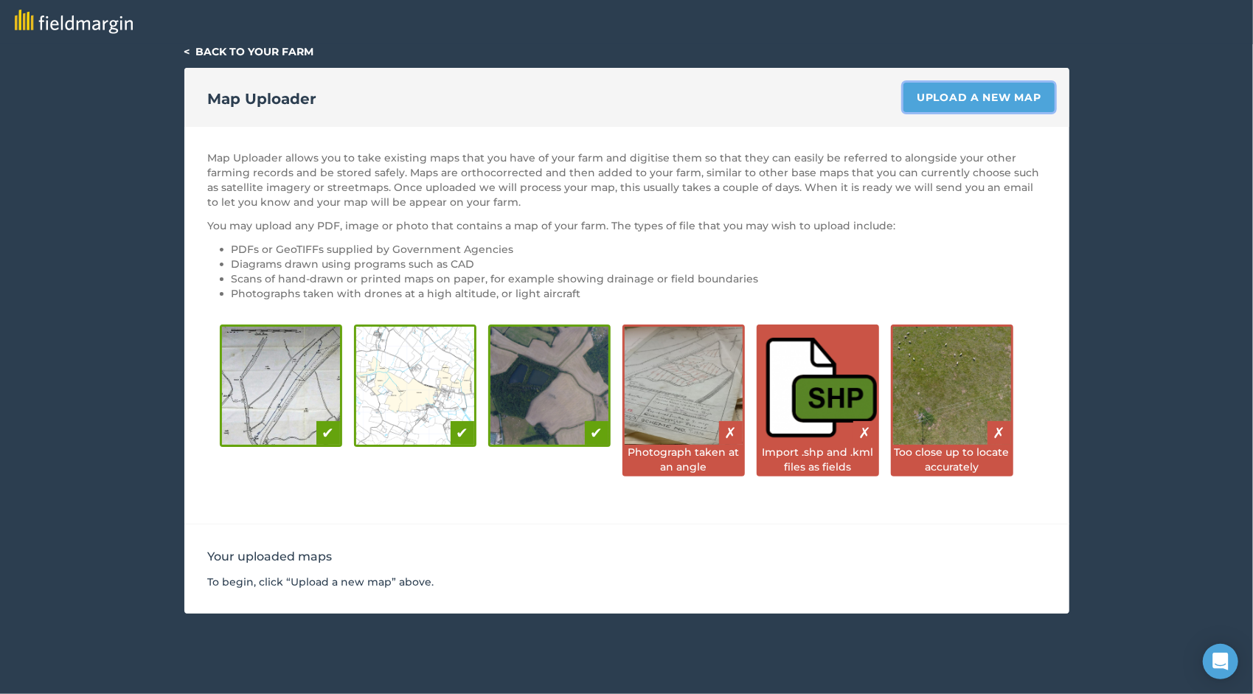
click at [972, 96] on link "Upload a new map" at bounding box center [979, 98] width 151 height 30
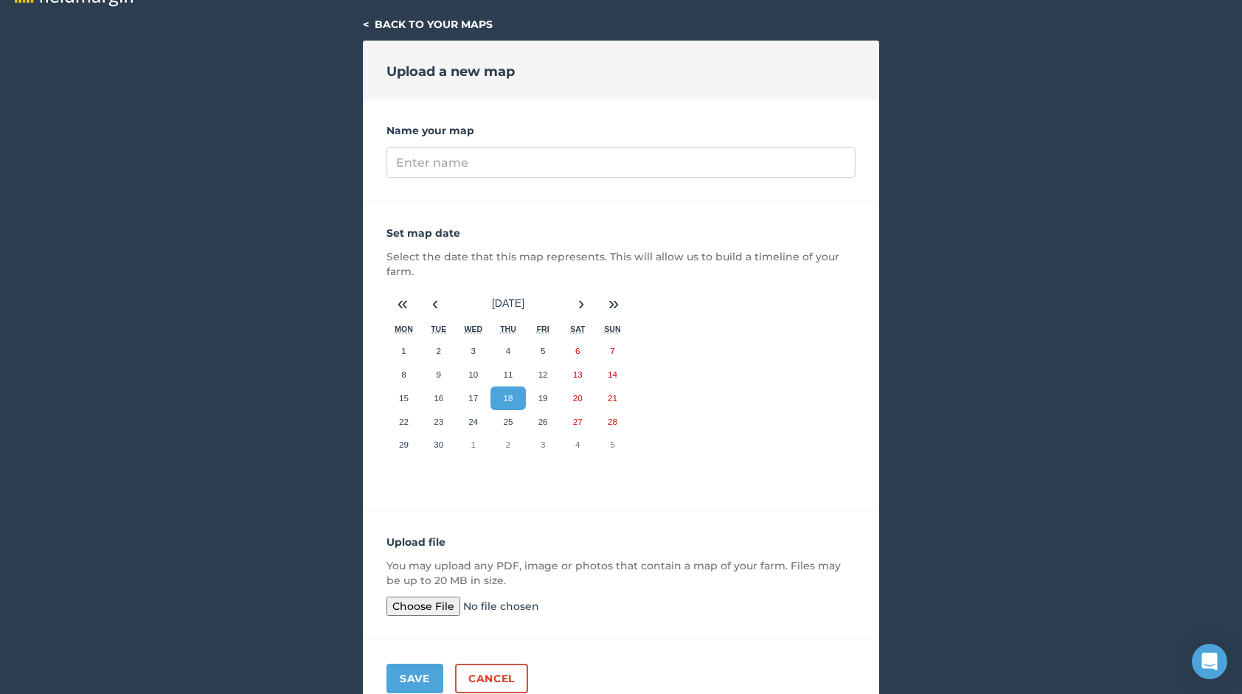
scroll to position [23, 0]
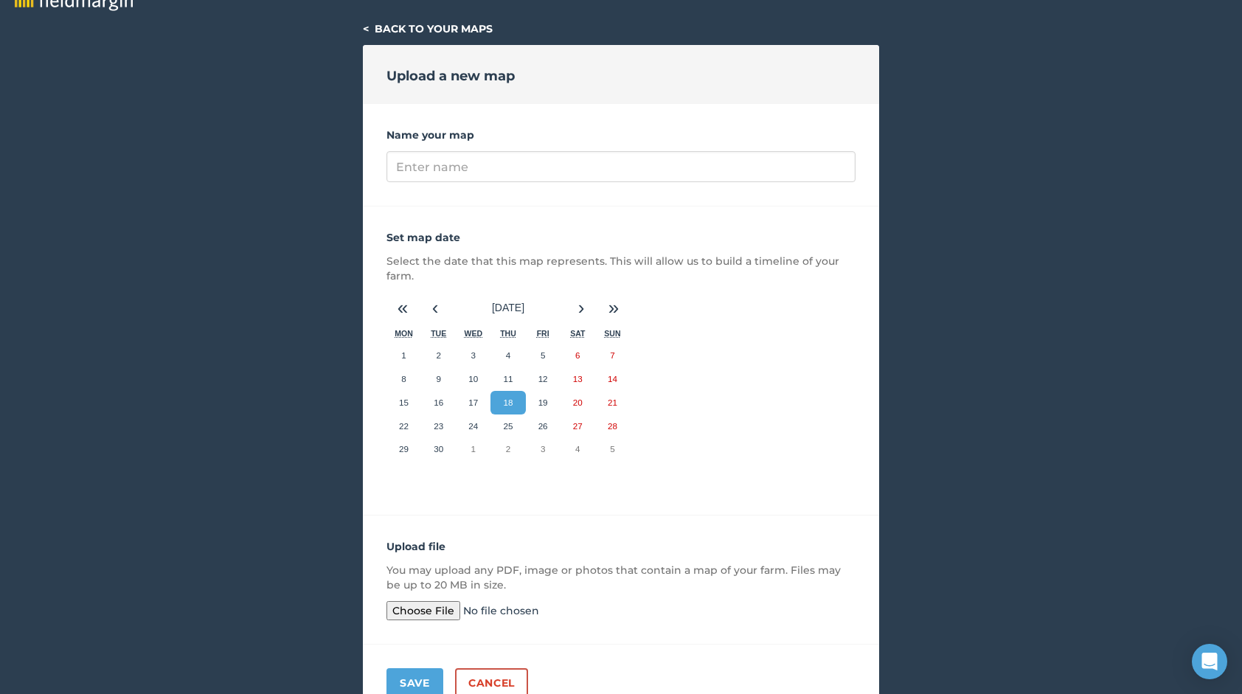
click at [443, 611] on input "file" at bounding box center [500, 610] width 226 height 19
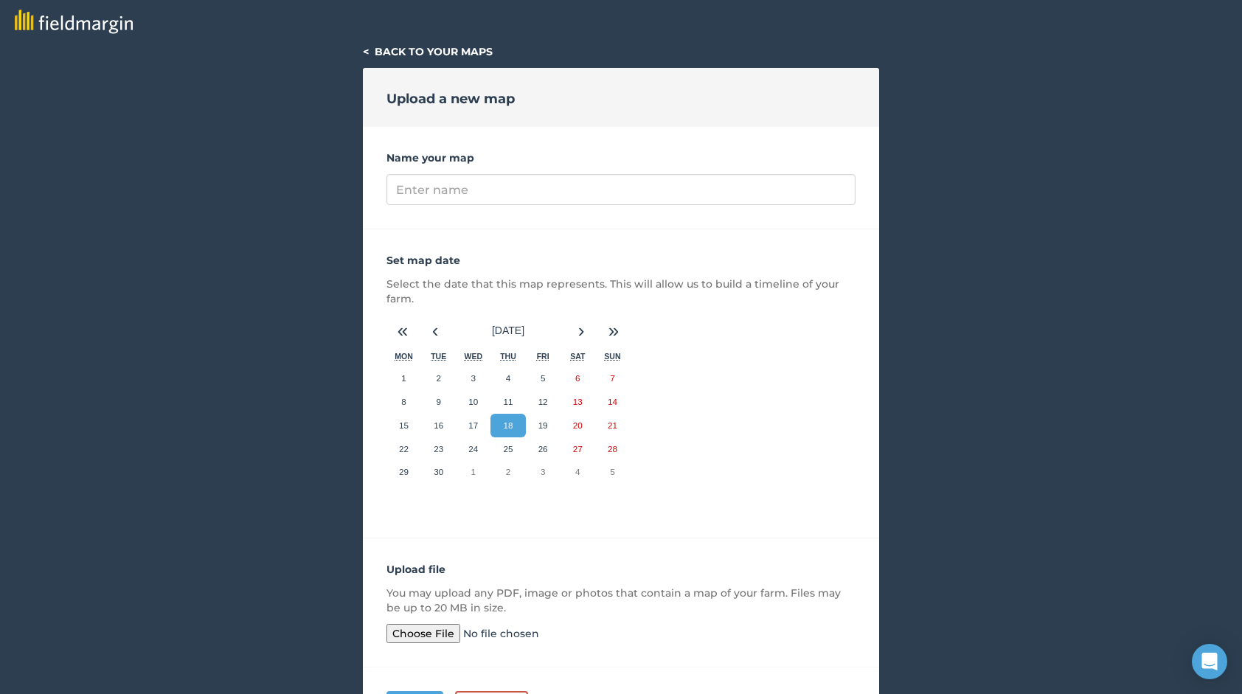
click at [367, 50] on link "< Back to your maps" at bounding box center [428, 51] width 130 height 13
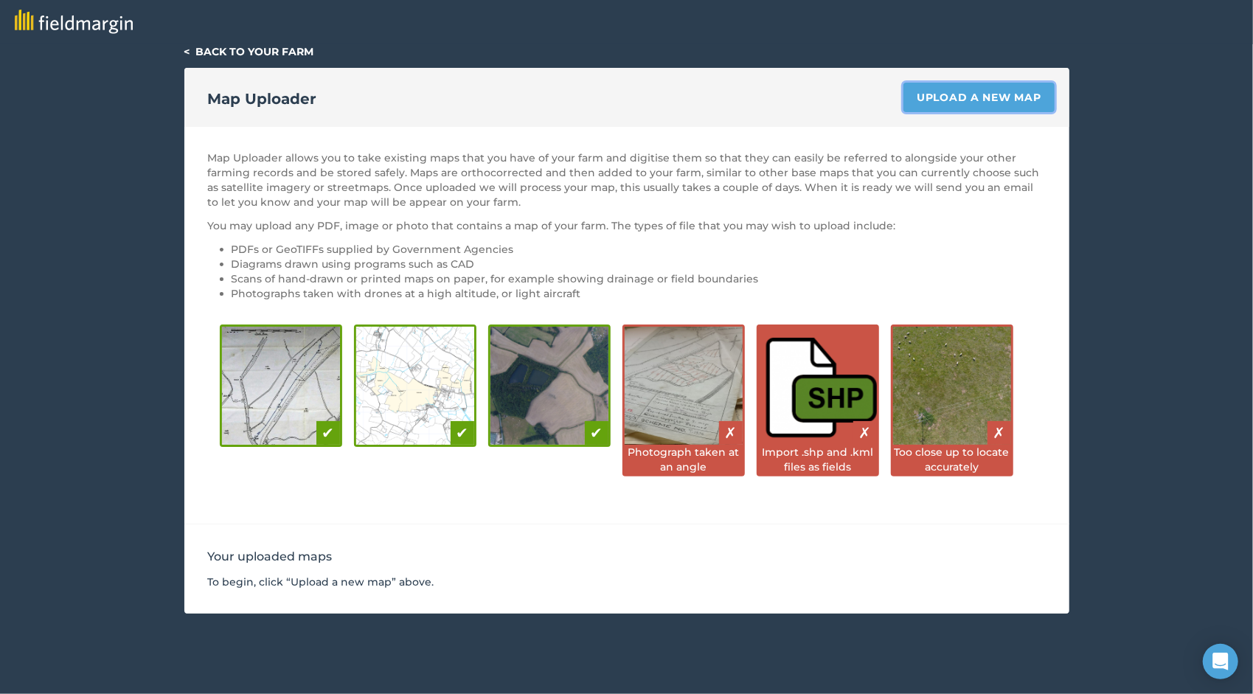
click at [999, 97] on link "Upload a new map" at bounding box center [979, 98] width 151 height 30
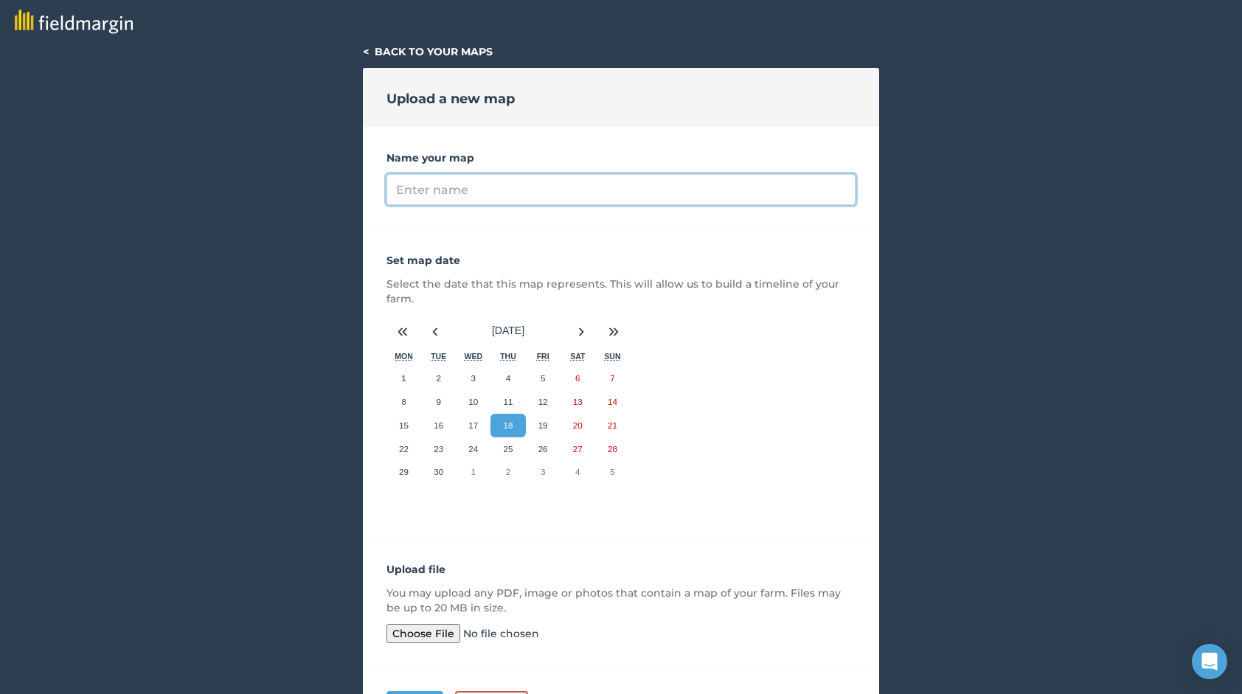
click at [522, 188] on input "Name your map" at bounding box center [621, 189] width 469 height 31
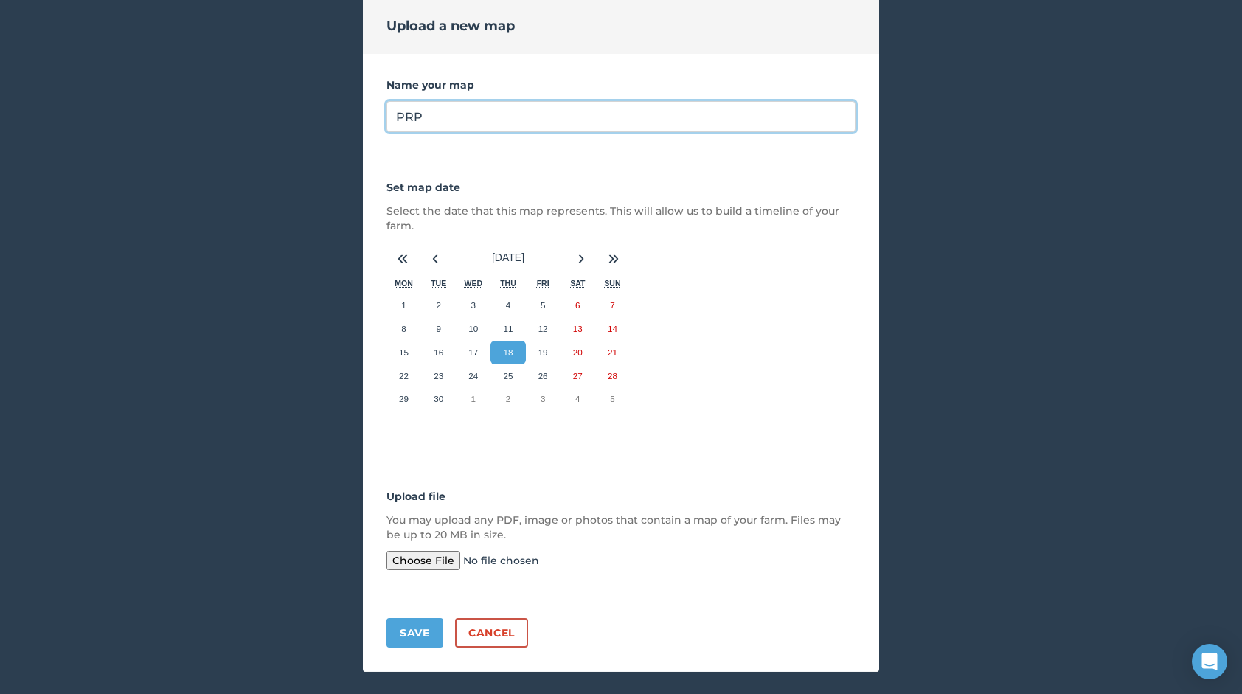
scroll to position [97, 0]
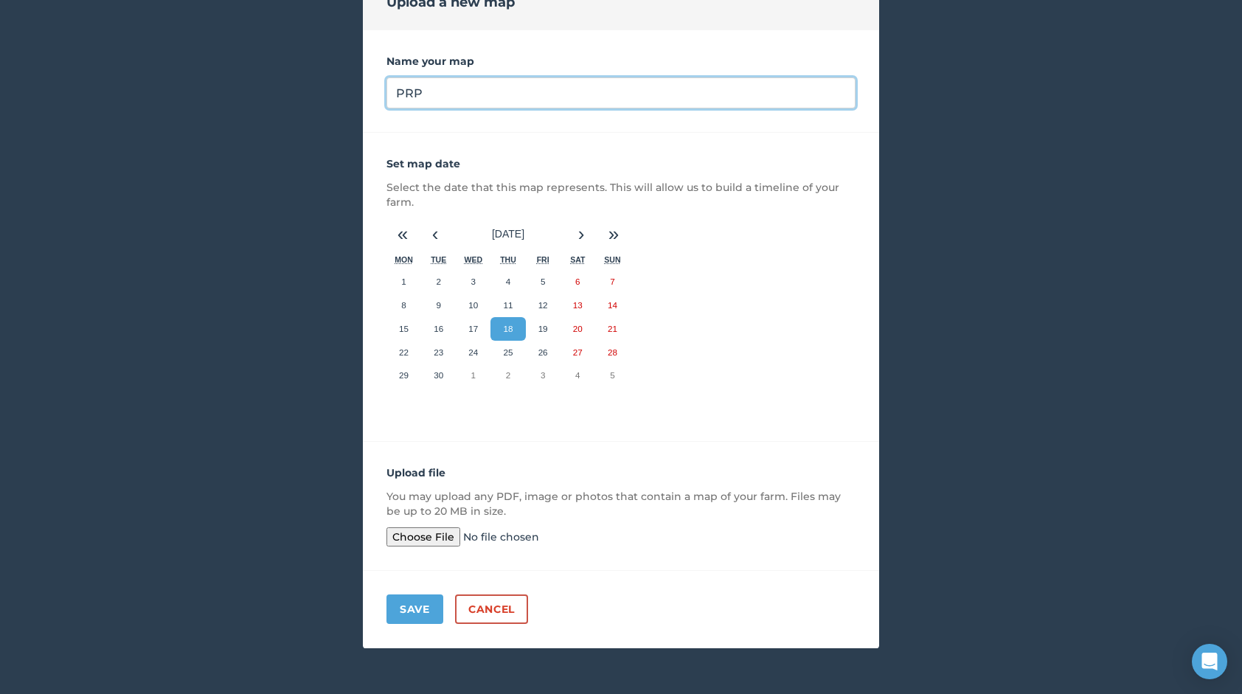
type input "PRP"
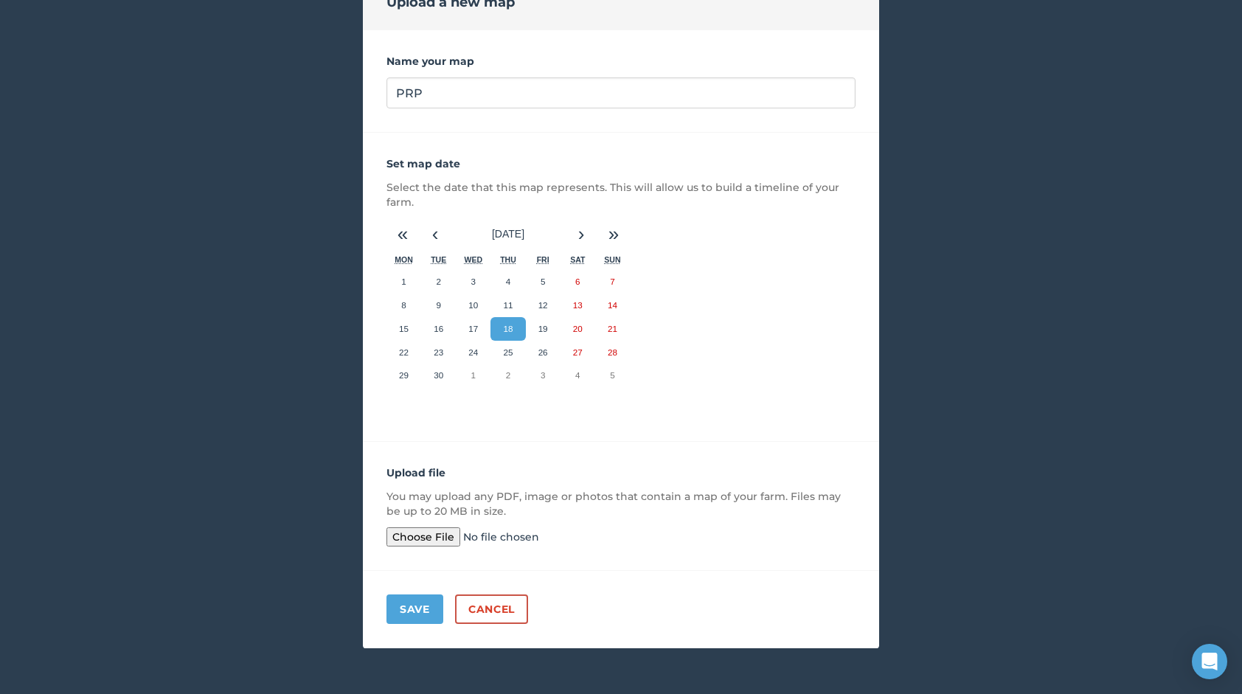
click at [429, 536] on input "file" at bounding box center [500, 536] width 226 height 19
type input "C:\fakepath\Peta Block Rencana Kerja PT PRP .pdf"
click at [423, 607] on button "Save" at bounding box center [415, 610] width 57 height 30
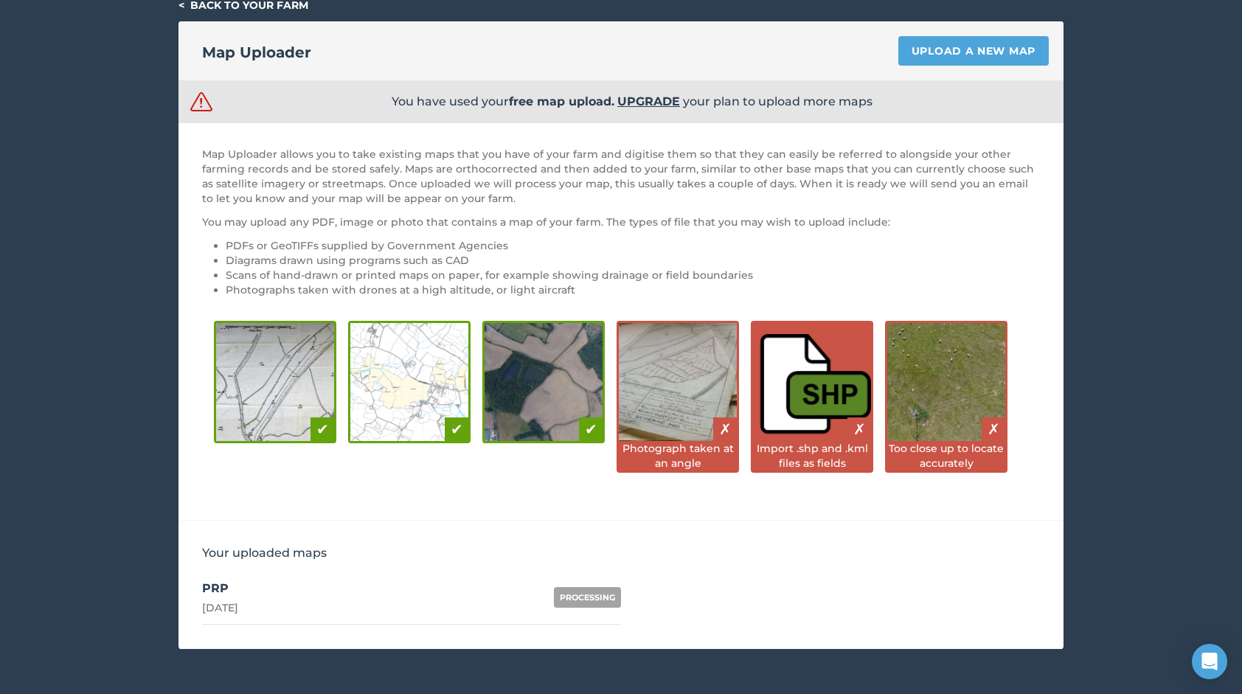
scroll to position [47, 0]
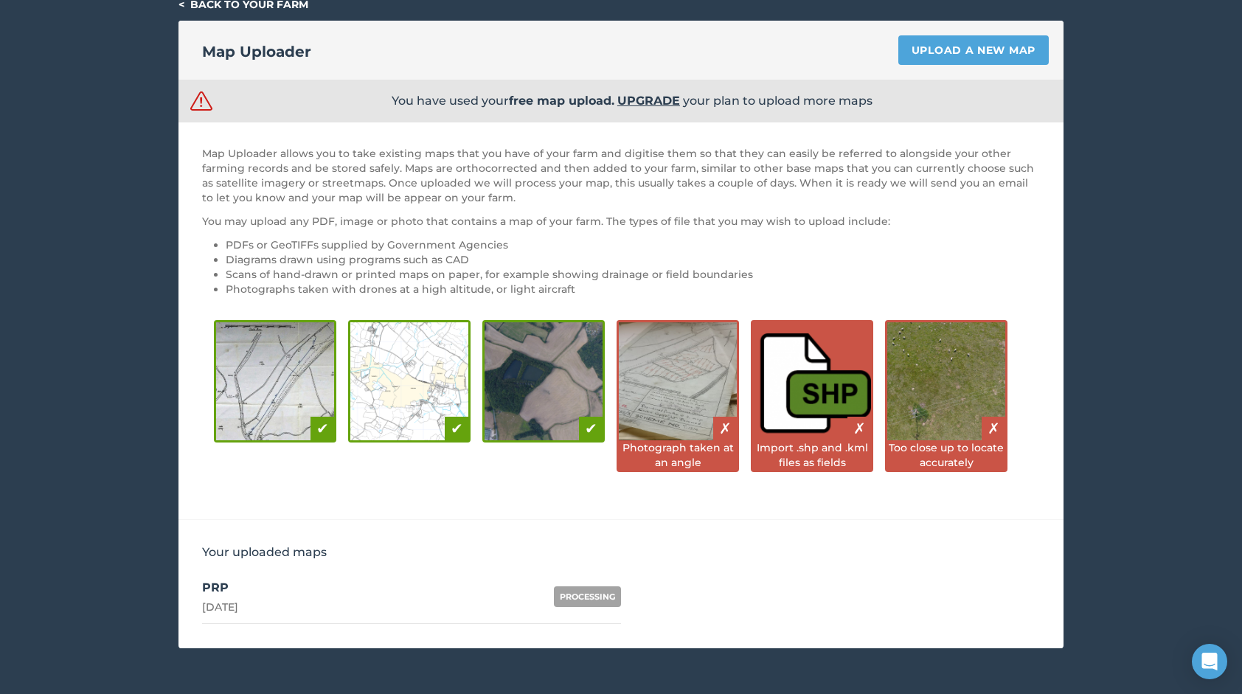
click at [592, 596] on div "PROCESSING" at bounding box center [587, 597] width 67 height 21
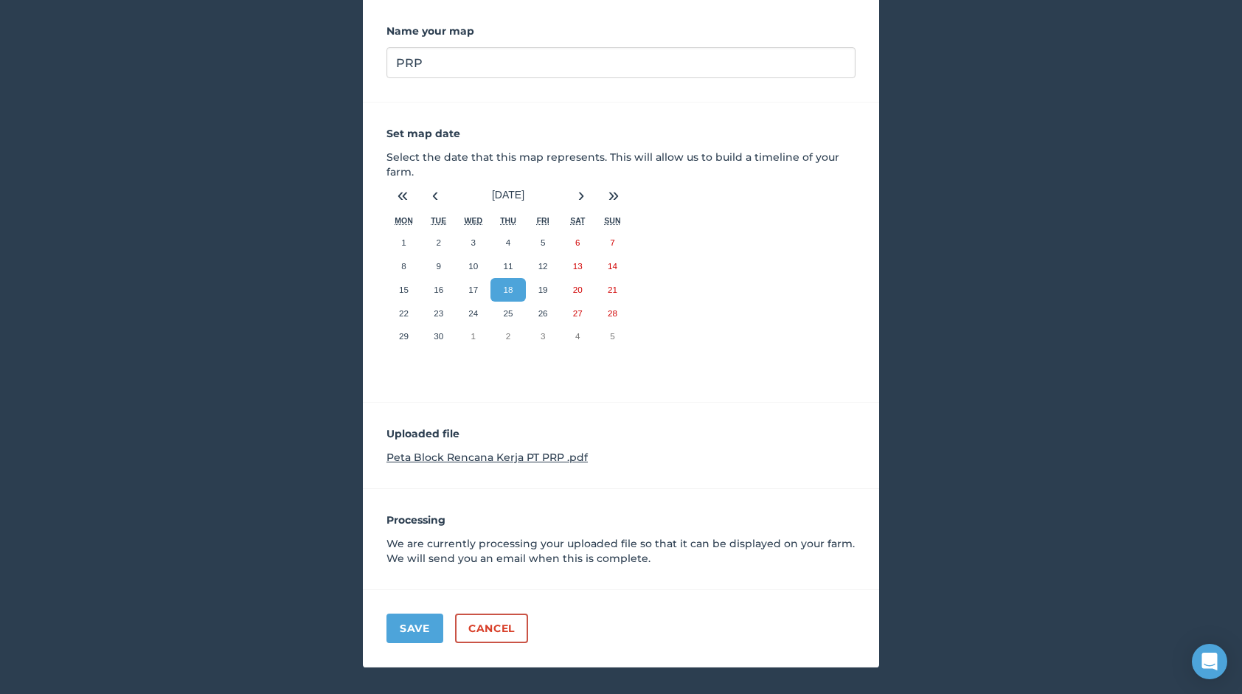
scroll to position [146, 0]
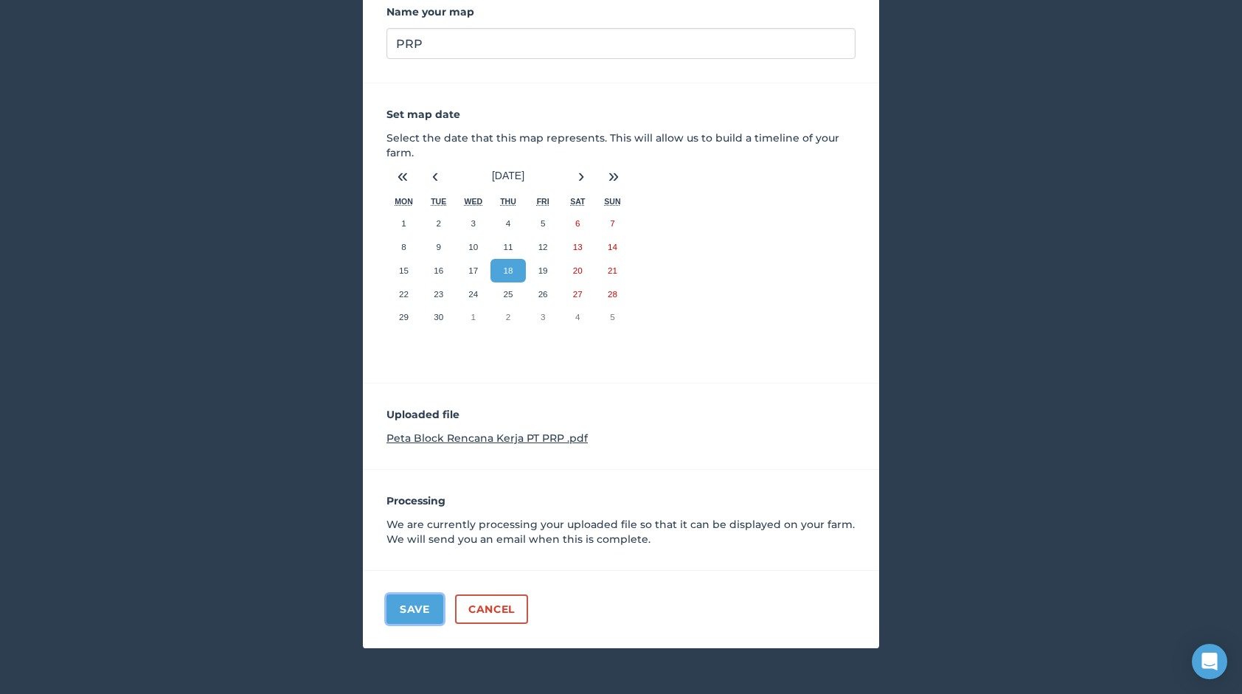
click at [424, 599] on button "Save" at bounding box center [415, 610] width 57 height 30
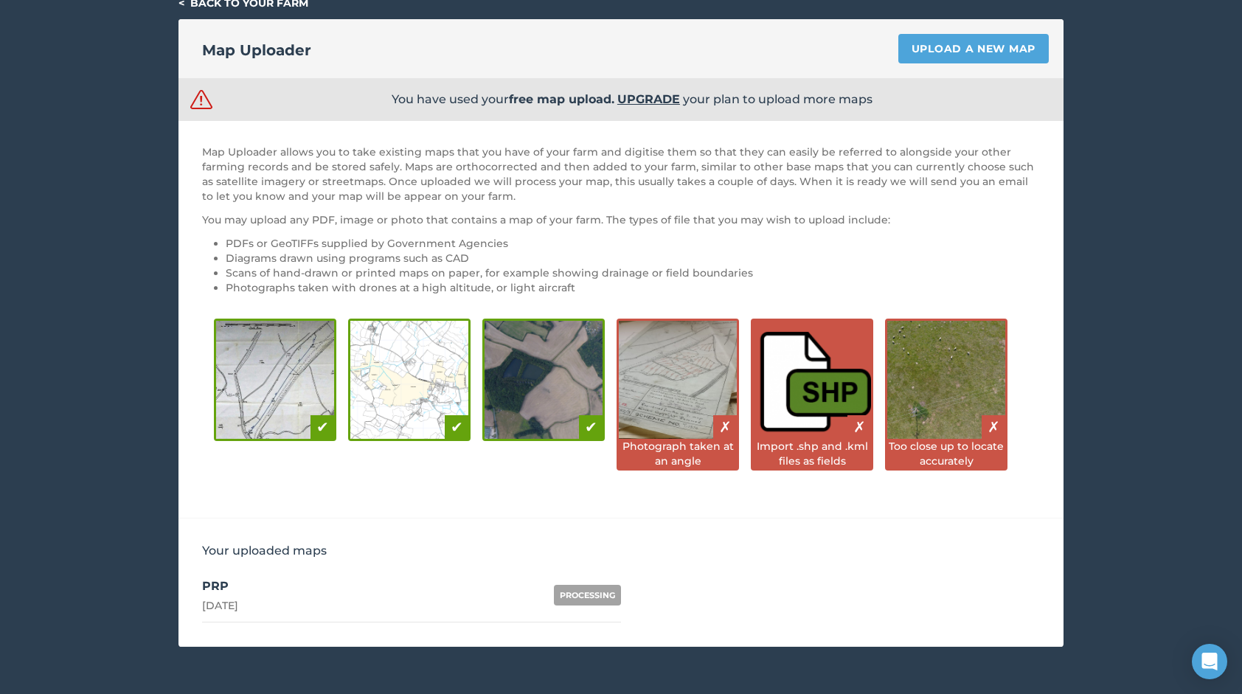
scroll to position [47, 0]
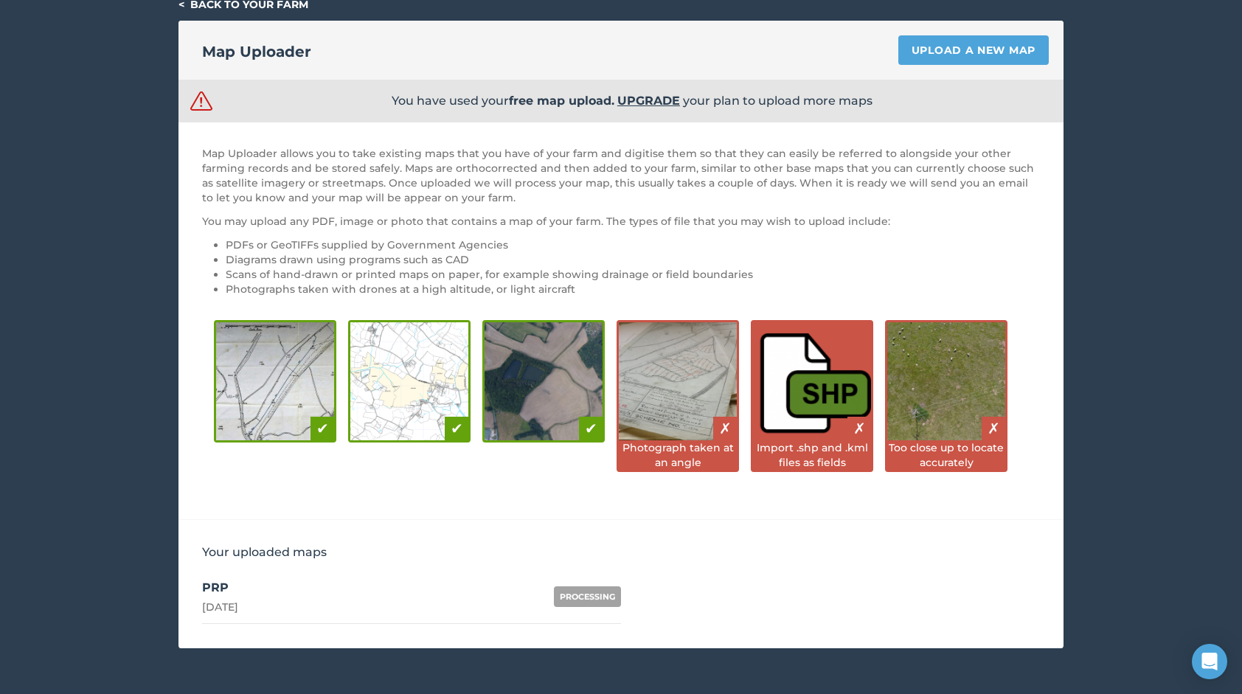
click at [1105, 204] on div "< Back to your farm Map Uploader Upload a new map You have used your free map u…" at bounding box center [621, 322] width 1242 height 651
click at [206, 1] on link "< Back to your farm" at bounding box center [244, 4] width 130 height 13
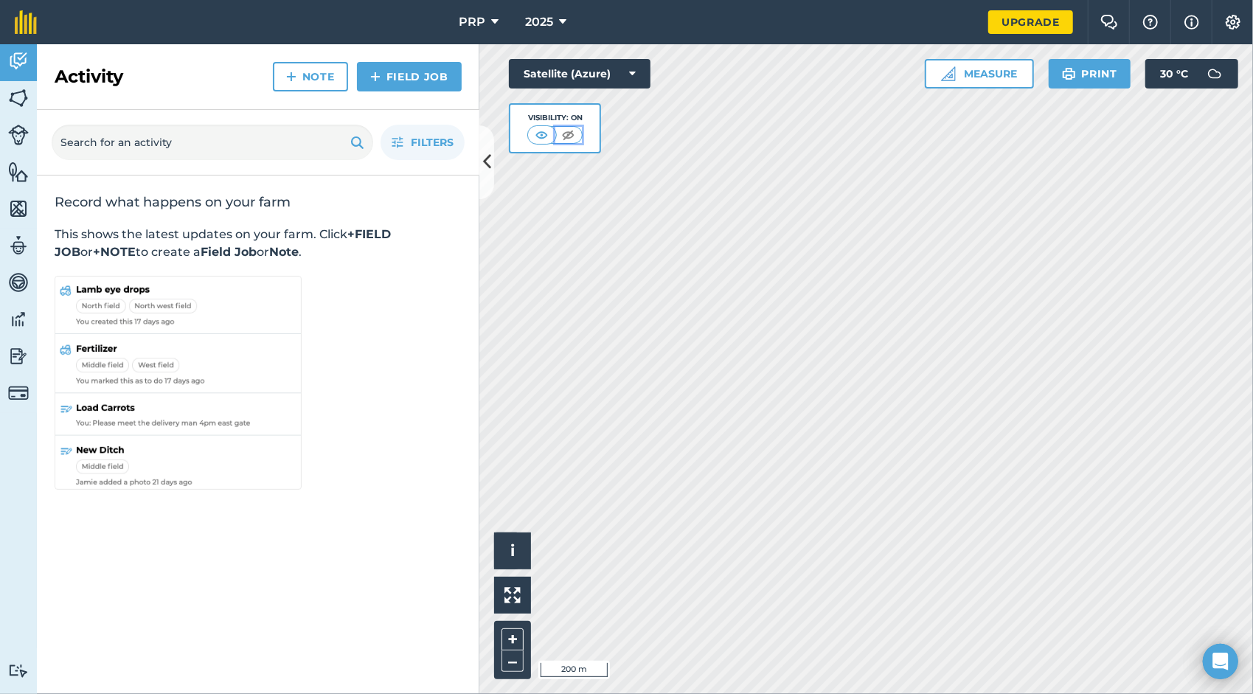
click at [571, 136] on img at bounding box center [568, 135] width 18 height 15
click at [540, 131] on img at bounding box center [542, 135] width 18 height 15
click at [1237, 27] on img at bounding box center [1234, 22] width 18 height 15
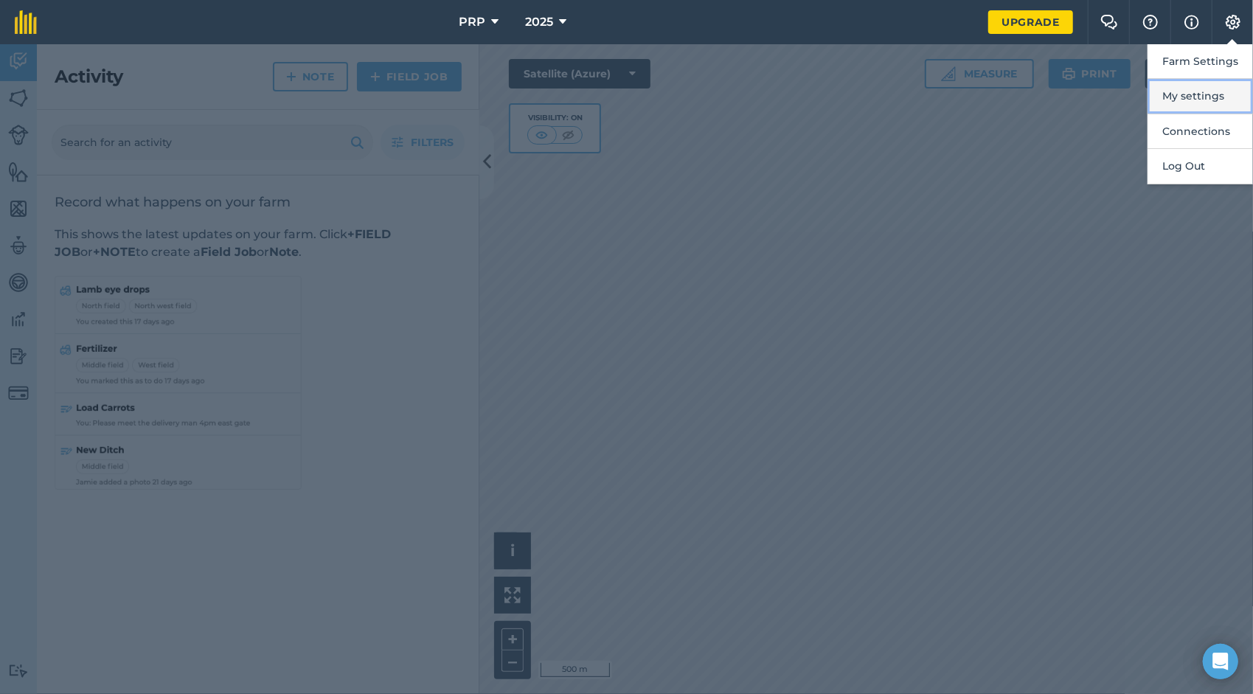
click at [1217, 95] on button "My settings" at bounding box center [1200, 96] width 105 height 35
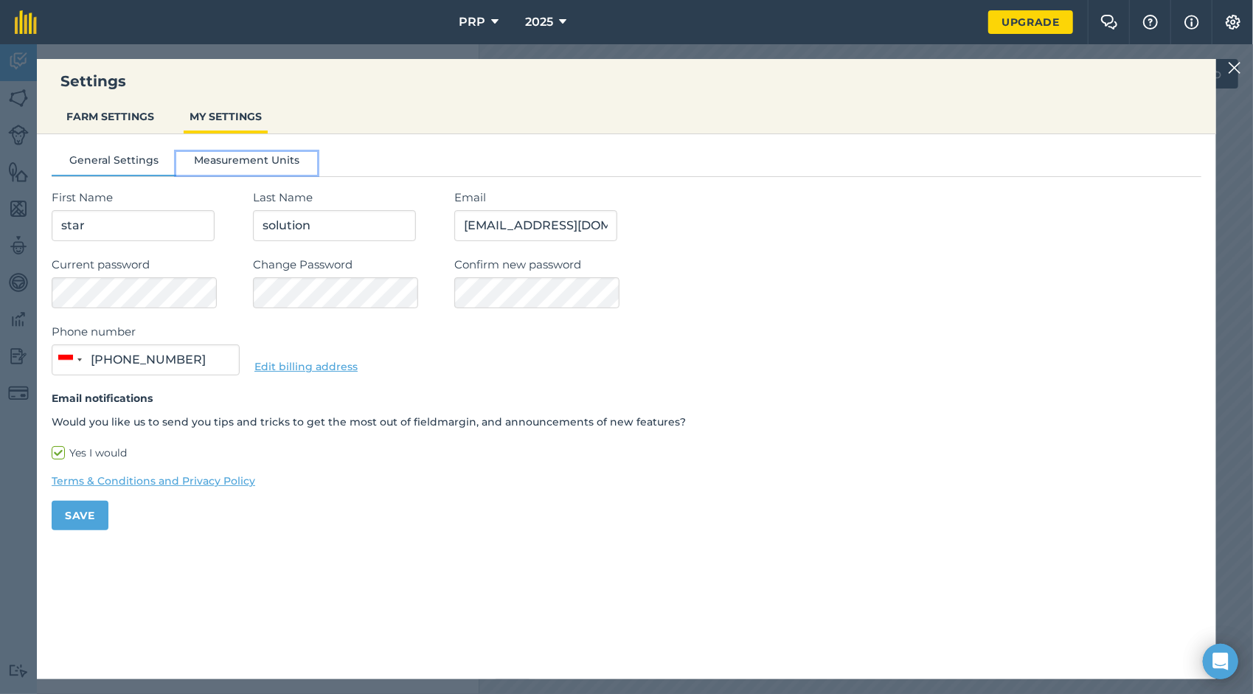
click at [237, 158] on button "Measurement Units" at bounding box center [246, 163] width 141 height 22
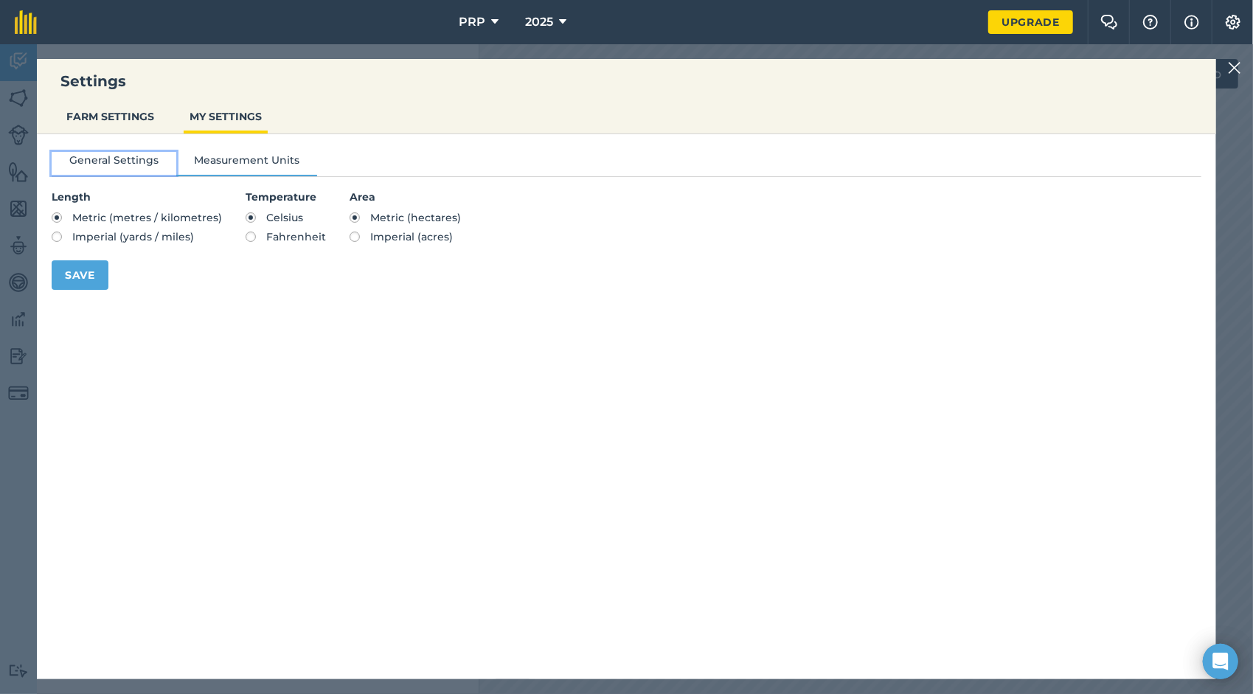
click at [152, 158] on button "General Settings" at bounding box center [114, 163] width 125 height 22
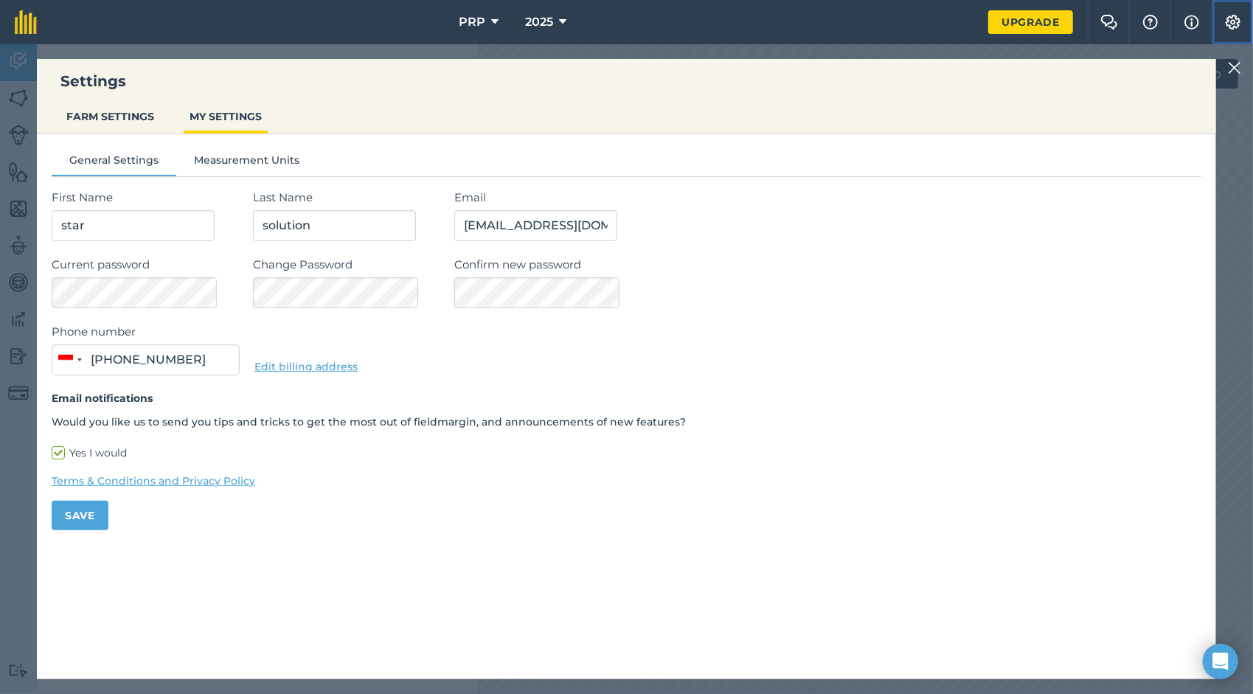
click at [1228, 24] on img at bounding box center [1234, 22] width 18 height 15
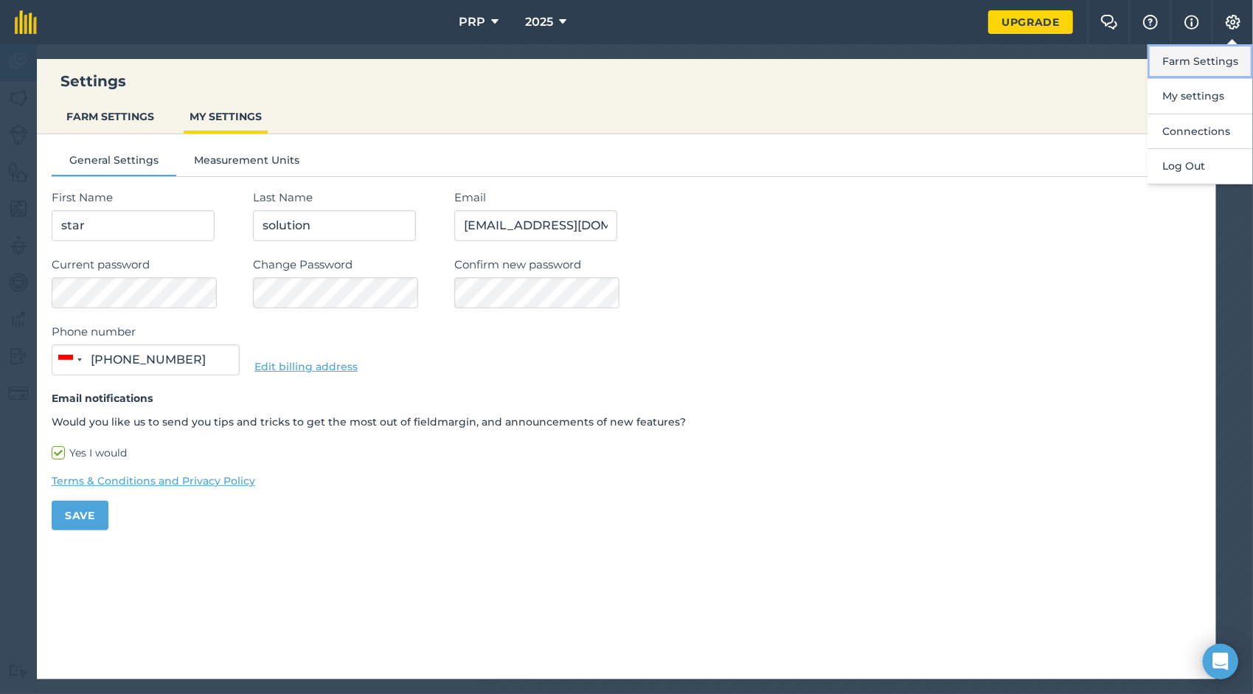
click at [1231, 66] on button "Farm Settings" at bounding box center [1200, 61] width 105 height 35
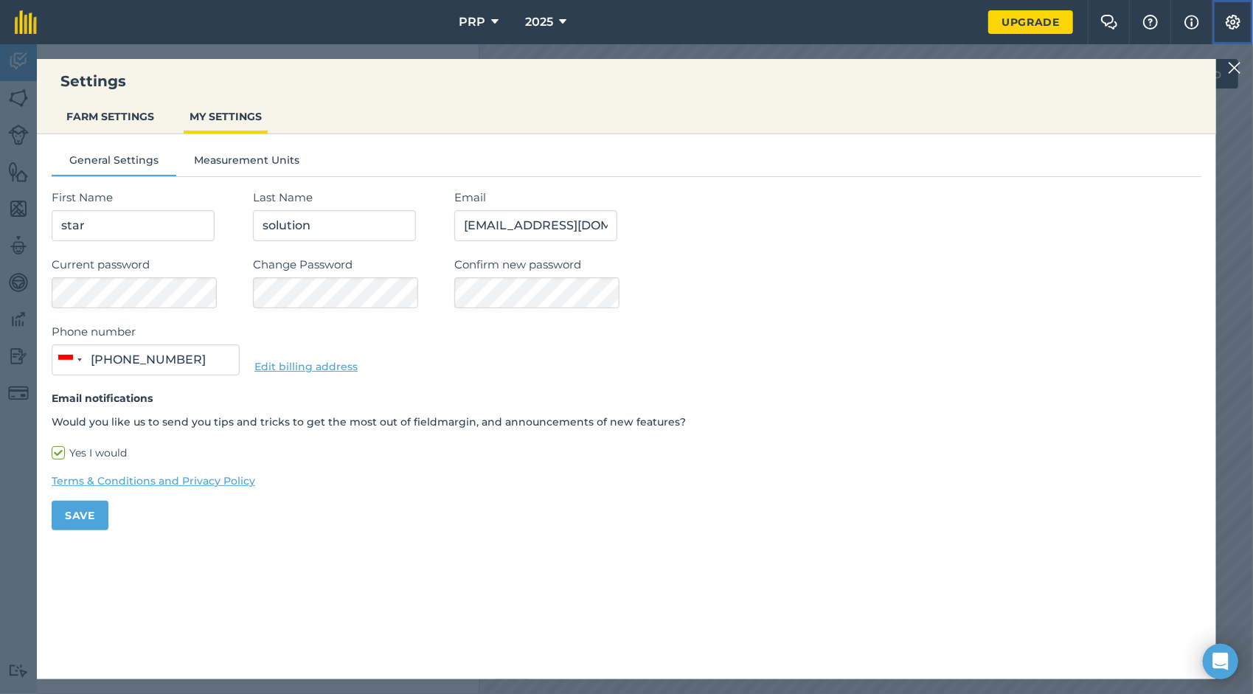
click at [1239, 24] on img at bounding box center [1234, 22] width 18 height 15
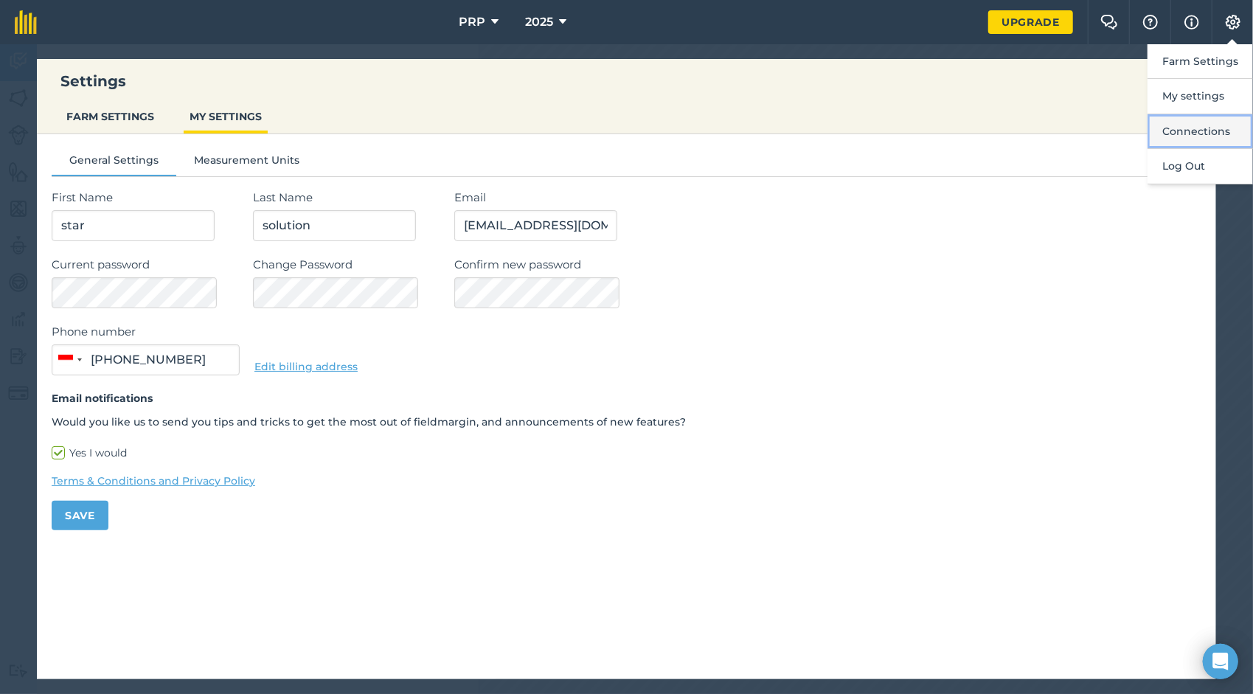
click at [1220, 134] on button "Connections" at bounding box center [1200, 131] width 105 height 35
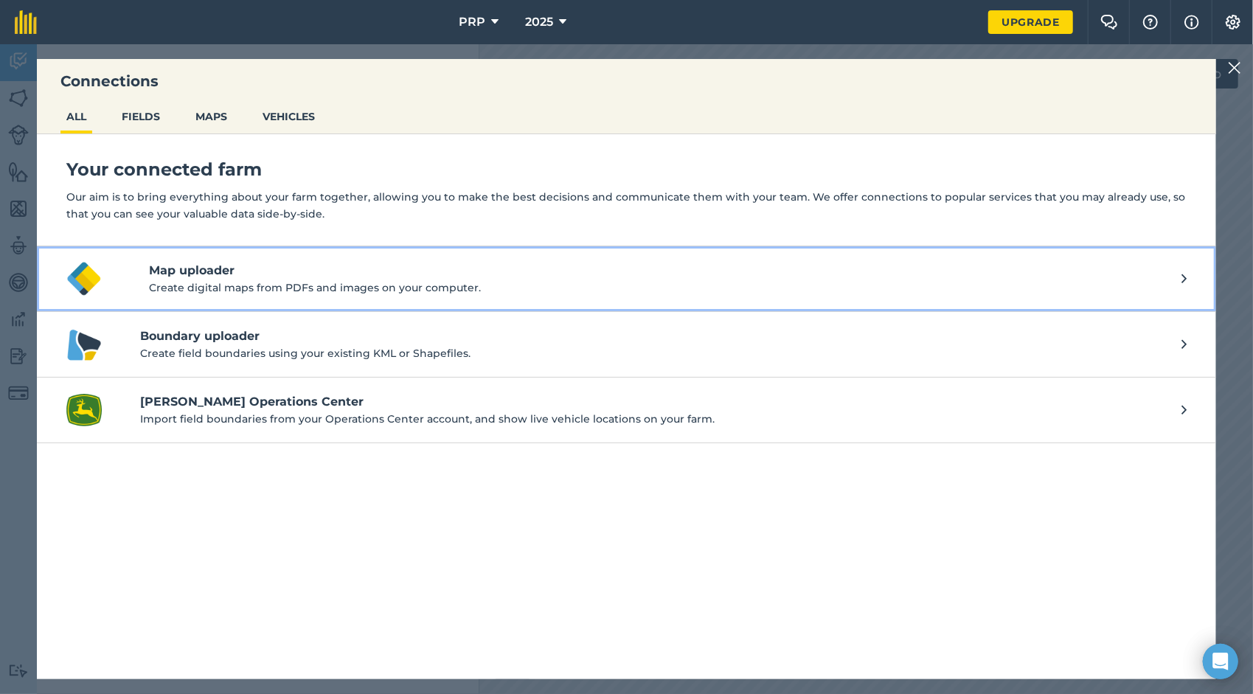
click at [249, 283] on p "Create digital maps from PDFs and images on your computer." at bounding box center [665, 288] width 1033 height 16
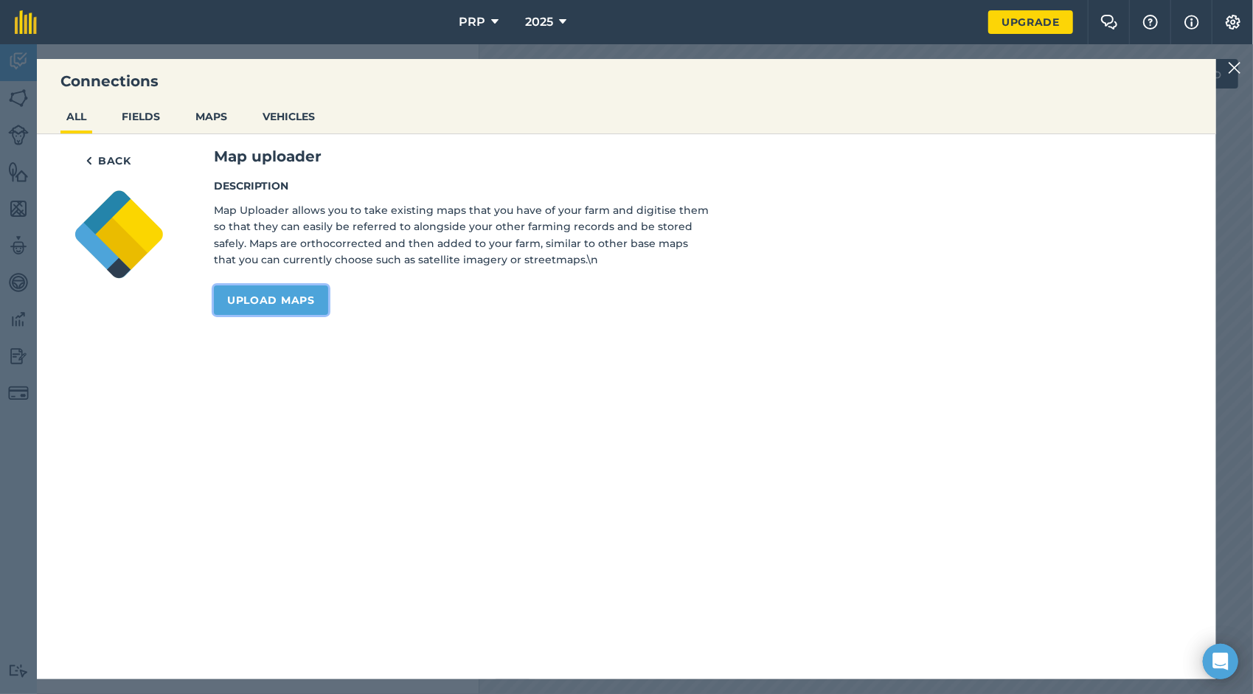
click at [283, 295] on link "Upload maps" at bounding box center [271, 301] width 114 height 30
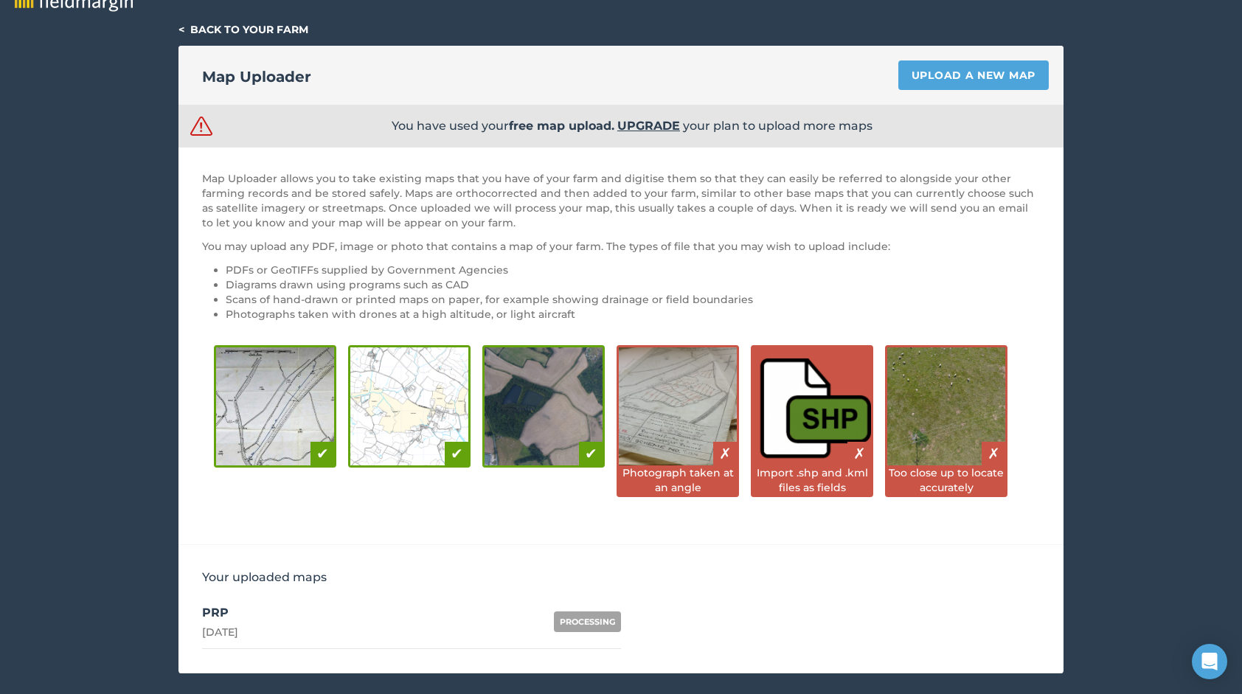
scroll to position [47, 0]
